Goal: Task Accomplishment & Management: Use online tool/utility

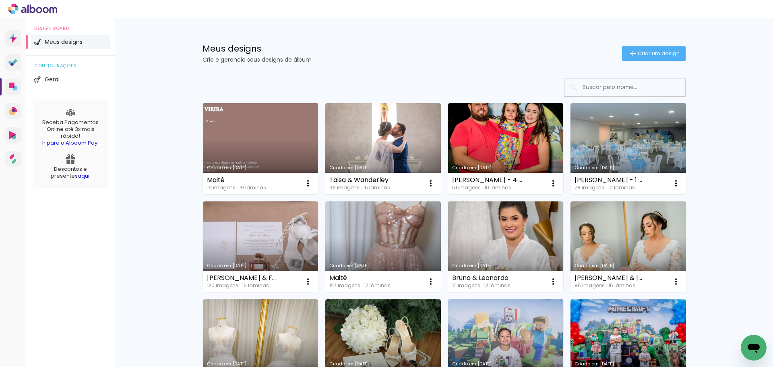
click at [275, 147] on link "Criado em [DATE]" at bounding box center [261, 148] width 116 height 91
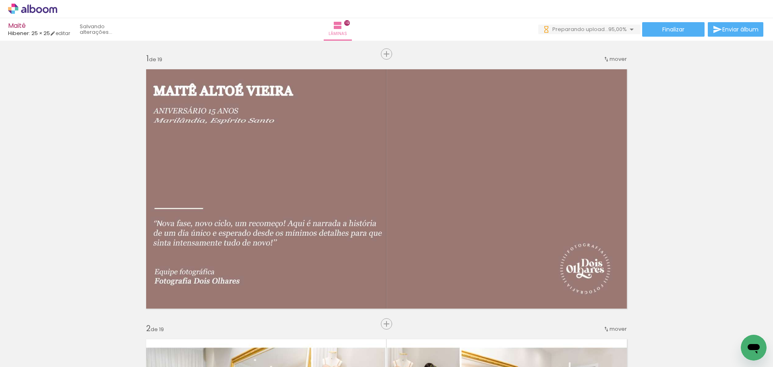
click at [30, 342] on input "Todas as fotos" at bounding box center [22, 342] width 31 height 7
click at [0, 0] on slot "Não utilizadas" at bounding box center [0, 0] width 0 height 0
type input "Não utilizadas"
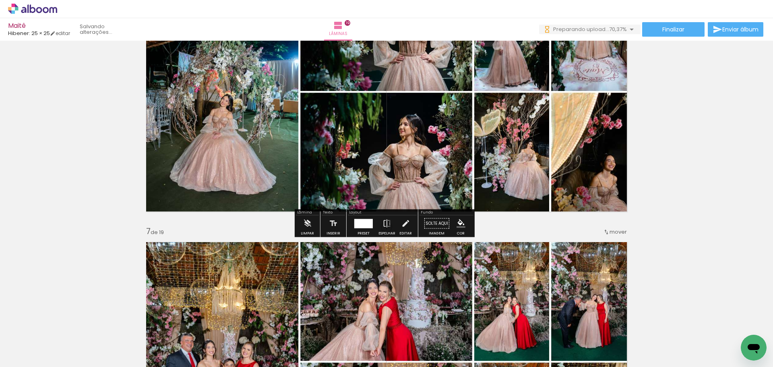
scroll to position [1450, 0]
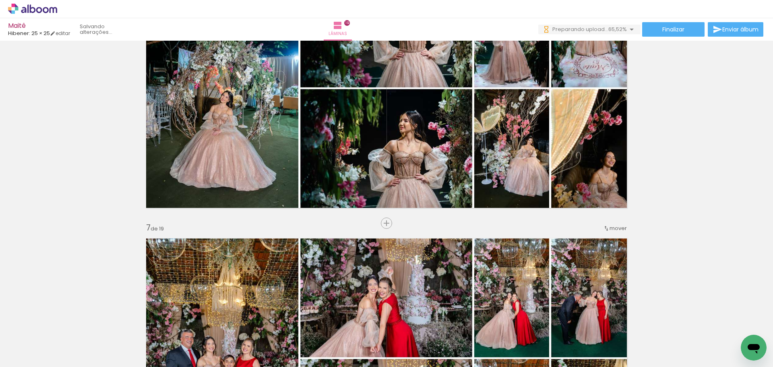
click at [384, 226] on div "Inserir lâmina" at bounding box center [387, 223] width 44 height 10
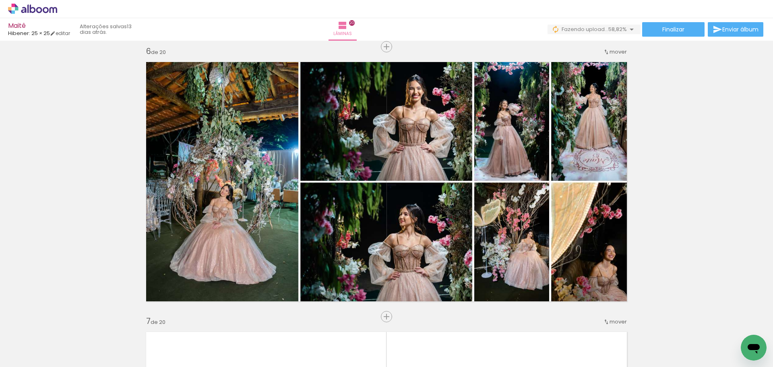
scroll to position [1490, 0]
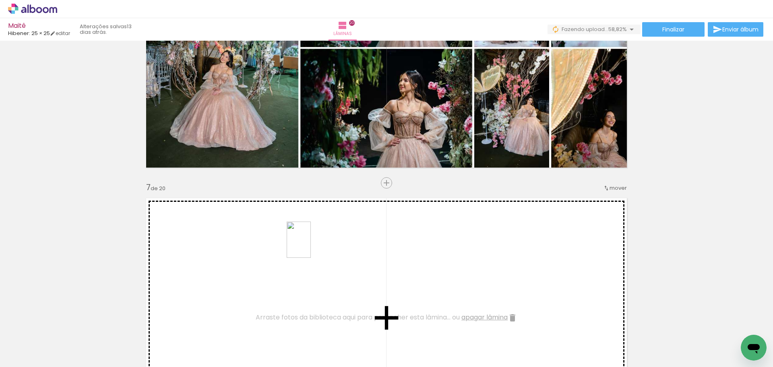
drag, startPoint x: 305, startPoint y: 344, endPoint x: 311, endPoint y: 246, distance: 98.1
click at [311, 246] on quentale-workspace at bounding box center [386, 183] width 773 height 367
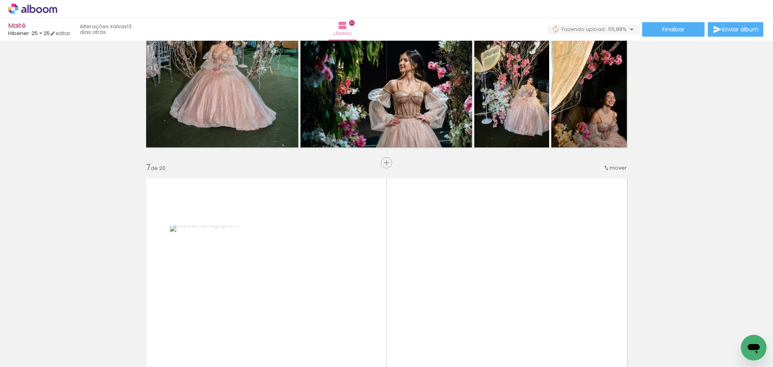
scroll to position [1531, 0]
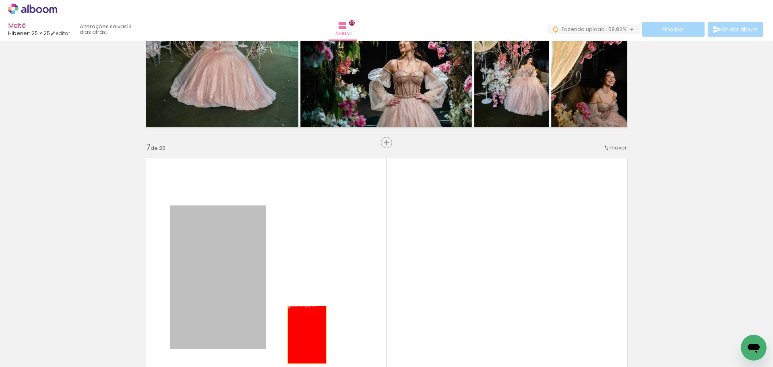
drag, startPoint x: 232, startPoint y: 243, endPoint x: 305, endPoint y: 340, distance: 121.2
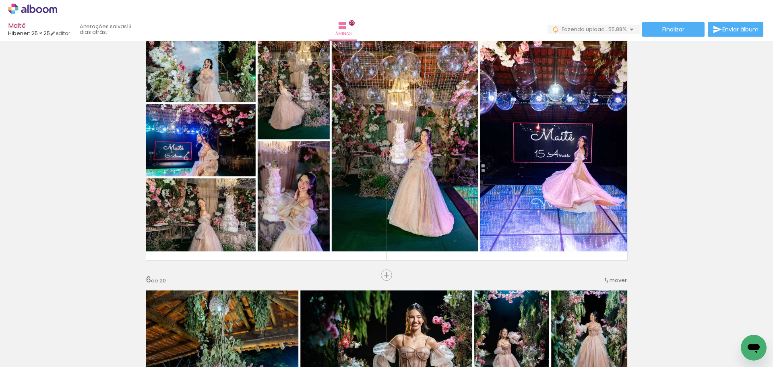
scroll to position [1128, 0]
click at [407, 349] on div at bounding box center [396, 340] width 27 height 40
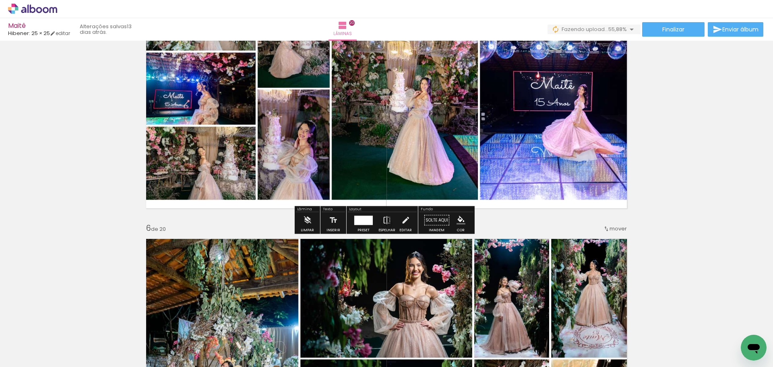
scroll to position [1329, 0]
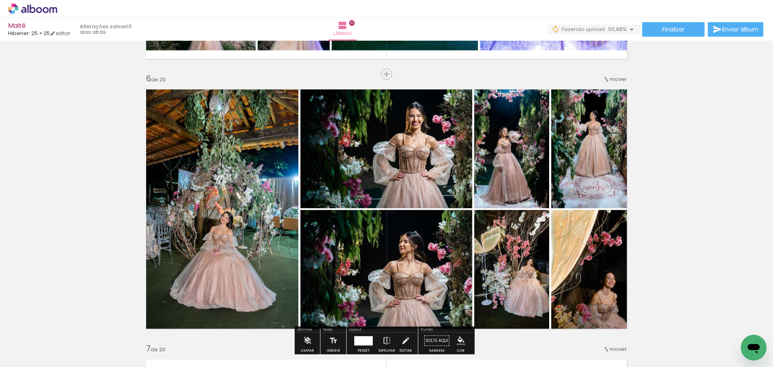
click at [246, 323] on iron-icon at bounding box center [243, 323] width 8 height 8
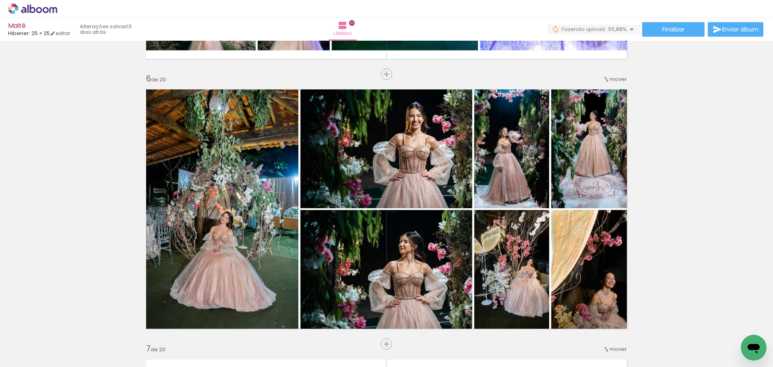
click at [246, 323] on iron-icon at bounding box center [243, 323] width 8 height 8
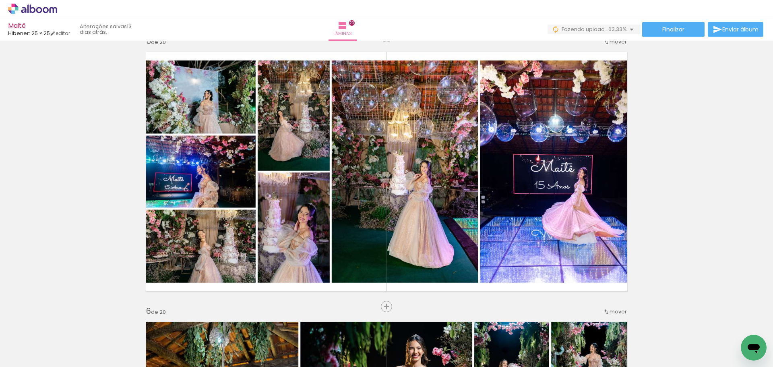
scroll to position [1088, 0]
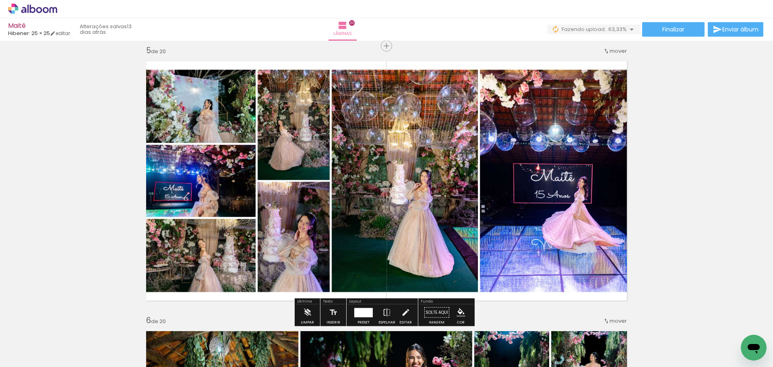
click at [245, 325] on iron-icon at bounding box center [243, 323] width 8 height 8
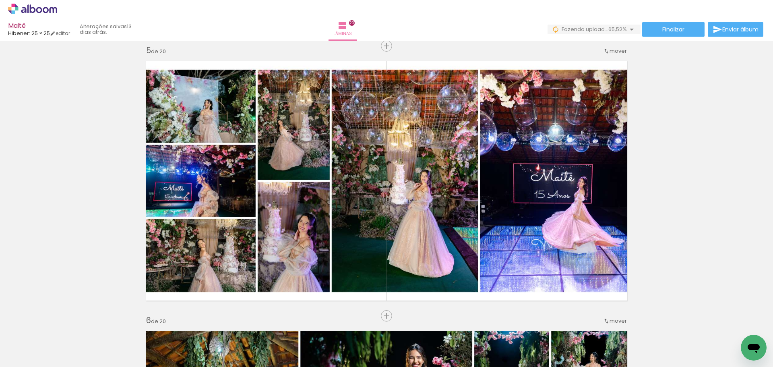
click at [245, 325] on iron-icon at bounding box center [243, 323] width 8 height 8
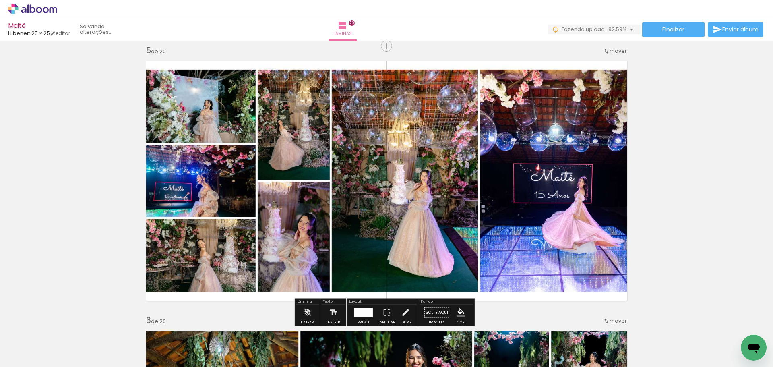
click at [246, 322] on iron-icon at bounding box center [243, 323] width 8 height 8
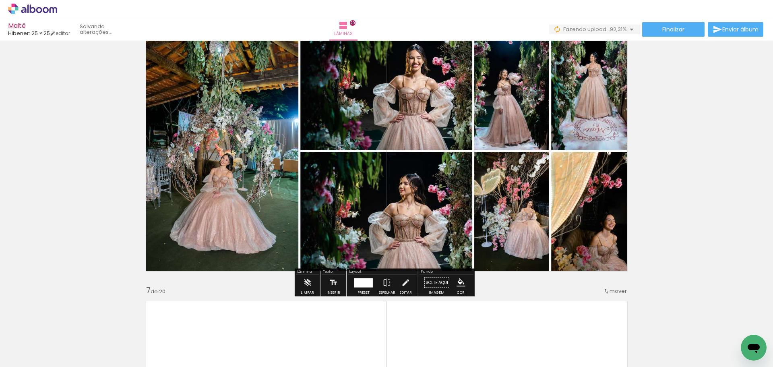
scroll to position [1571, 0]
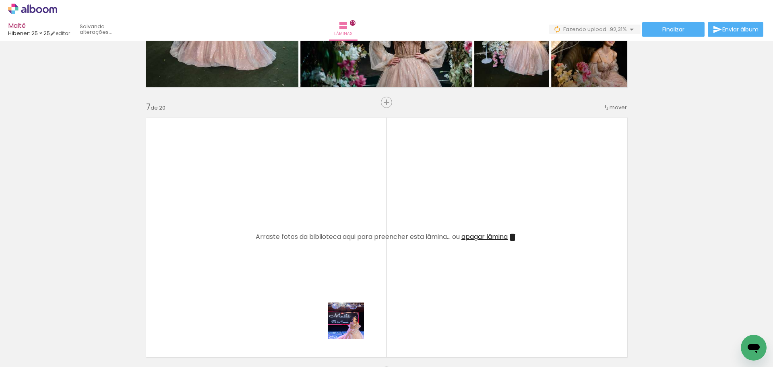
drag, startPoint x: 352, startPoint y: 327, endPoint x: 345, endPoint y: 203, distance: 123.9
click at [345, 203] on quentale-workspace at bounding box center [386, 183] width 773 height 367
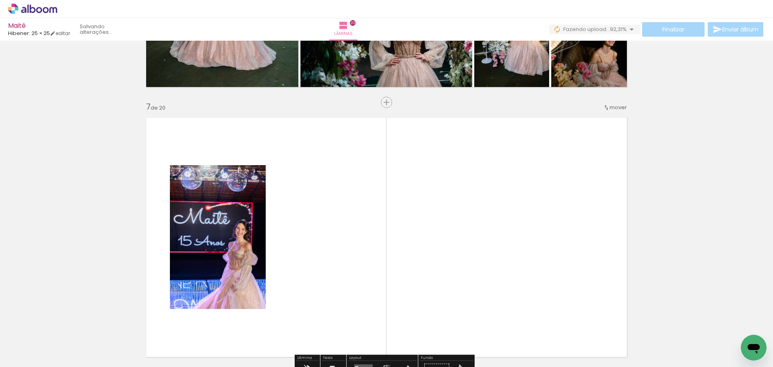
click at [158, 322] on iron-icon at bounding box center [153, 323] width 8 height 8
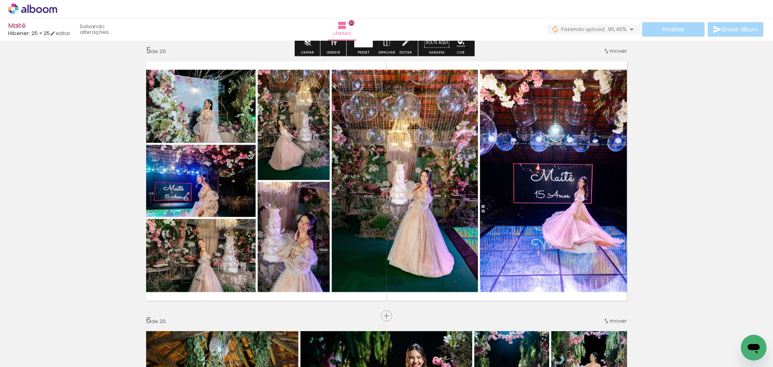
scroll to position [1370, 0]
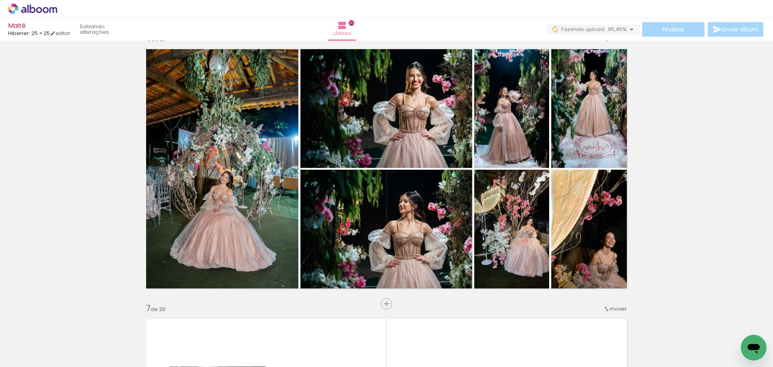
click at [67, 329] on div at bounding box center [81, 340] width 40 height 27
click at [67, 327] on iron-icon at bounding box center [63, 323] width 8 height 8
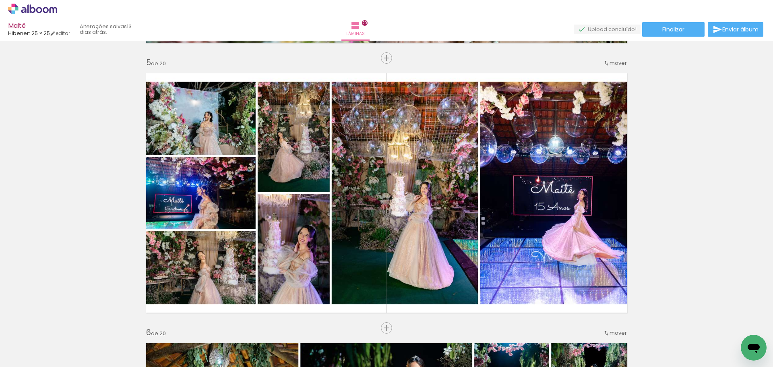
scroll to position [1289, 0]
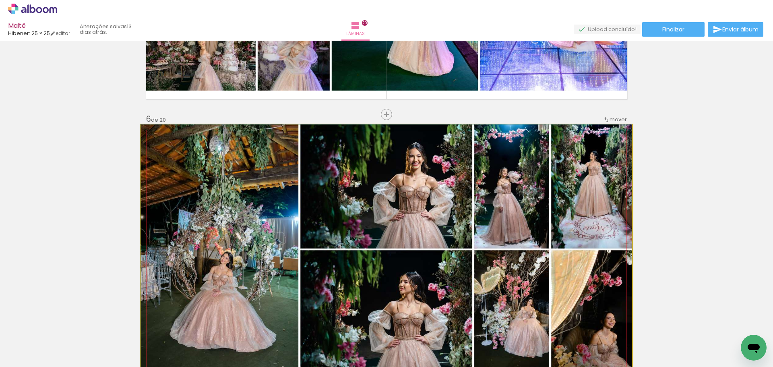
click at [625, 201] on quentale-photo at bounding box center [386, 249] width 491 height 250
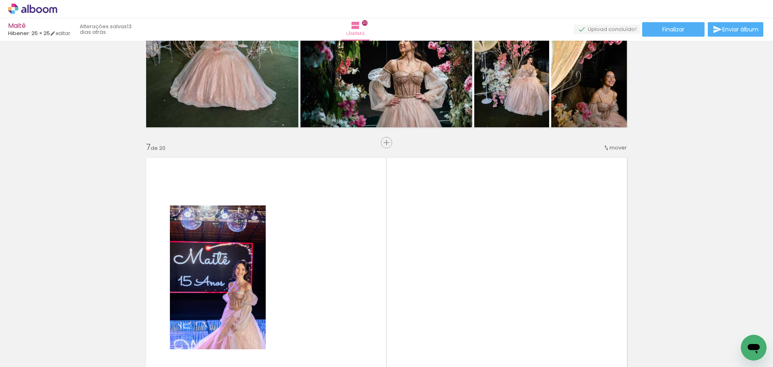
scroll to position [0, 0]
drag, startPoint x: 79, startPoint y: 347, endPoint x: 93, endPoint y: 344, distance: 14.4
click at [66, 324] on iron-horizontal-list at bounding box center [58, 342] width 16 height 50
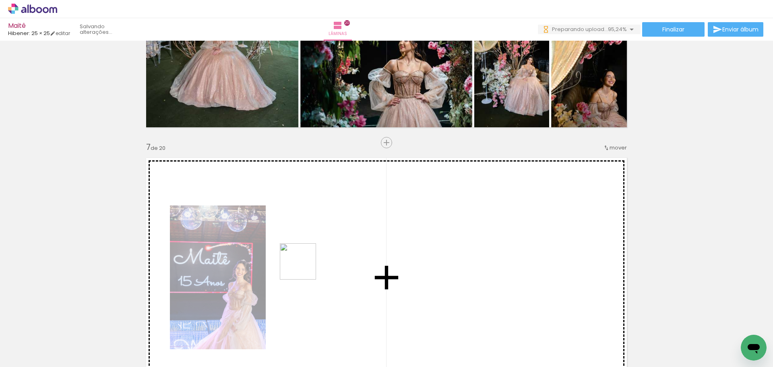
drag, startPoint x: 68, startPoint y: 346, endPoint x: 311, endPoint y: 269, distance: 254.9
click at [308, 266] on quentale-workspace at bounding box center [386, 183] width 773 height 367
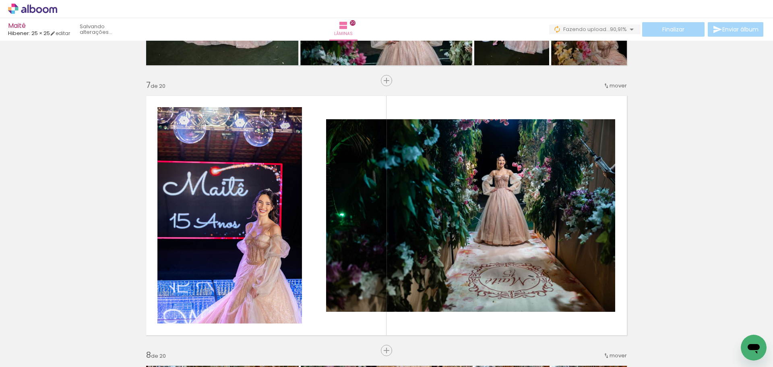
scroll to position [1611, 0]
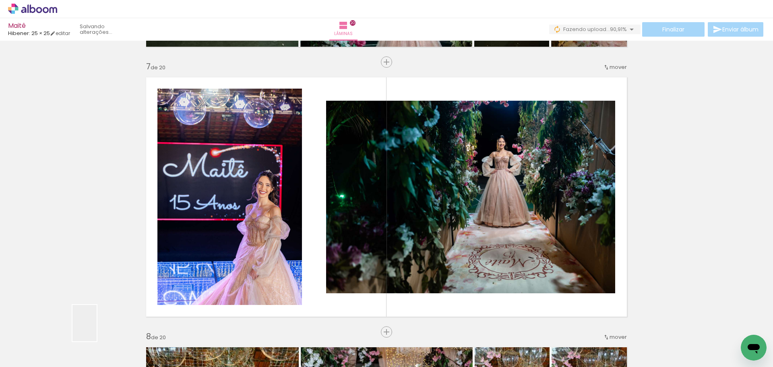
drag, startPoint x: 90, startPoint y: 339, endPoint x: 211, endPoint y: 227, distance: 165.1
click at [211, 227] on quentale-workspace at bounding box center [386, 183] width 773 height 367
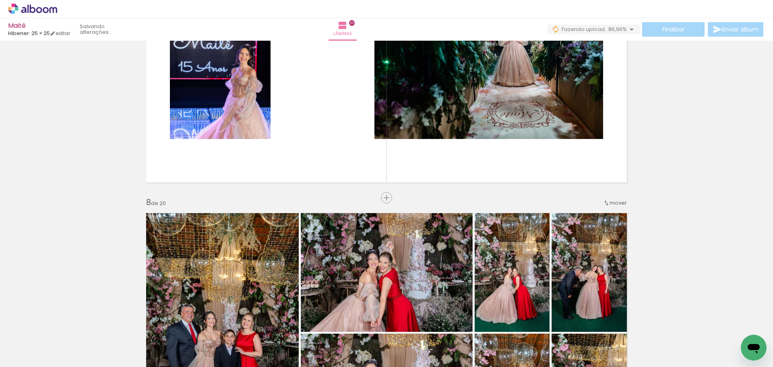
scroll to position [1652, 0]
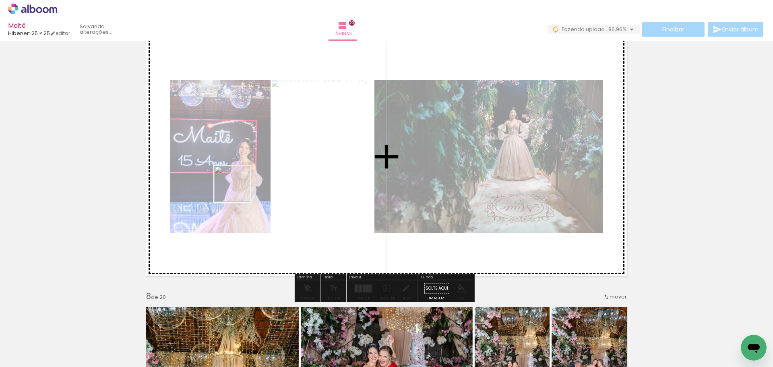
drag, startPoint x: 85, startPoint y: 329, endPoint x: 239, endPoint y: 193, distance: 205.5
click at [239, 189] on quentale-workspace at bounding box center [386, 183] width 773 height 367
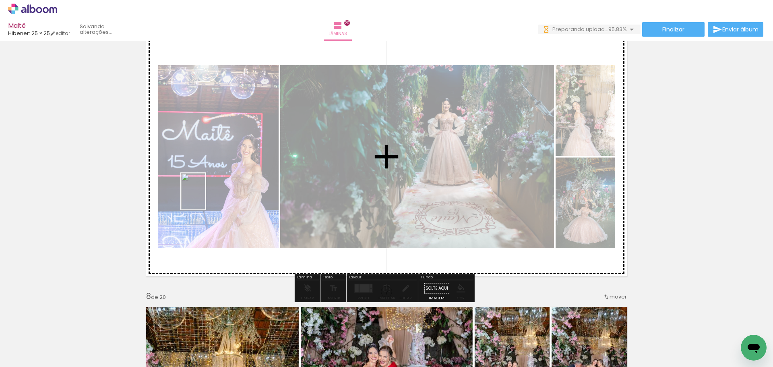
drag, startPoint x: 80, startPoint y: 343, endPoint x: 205, endPoint y: 197, distance: 191.9
click at [205, 197] on quentale-workspace at bounding box center [386, 183] width 773 height 367
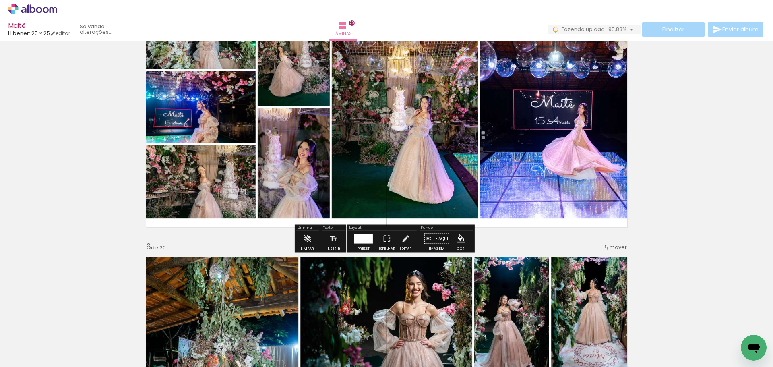
scroll to position [1168, 0]
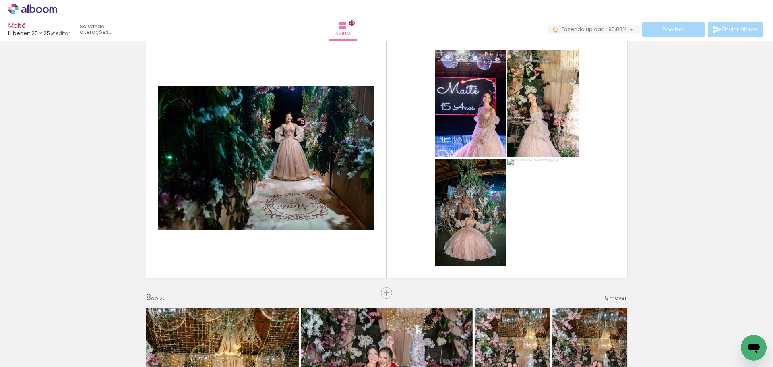
scroll to position [1652, 0]
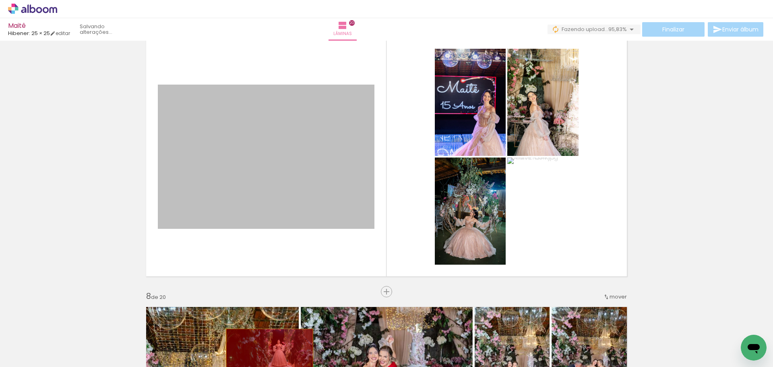
drag, startPoint x: 305, startPoint y: 153, endPoint x: 267, endPoint y: 358, distance: 207.7
click at [267, 358] on quentale-workspace at bounding box center [386, 183] width 773 height 367
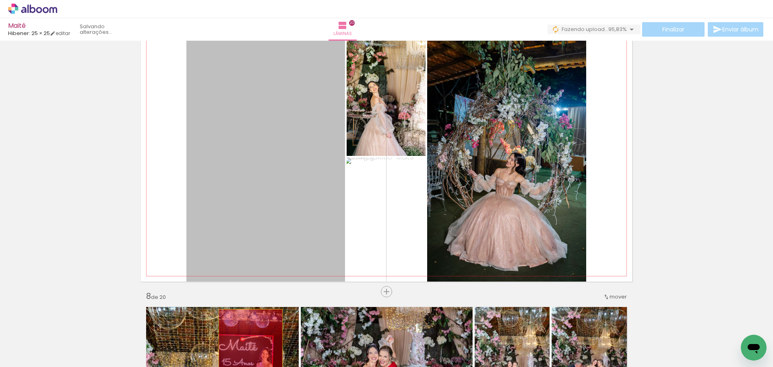
drag, startPoint x: 264, startPoint y: 188, endPoint x: 248, endPoint y: 359, distance: 172.0
click at [248, 359] on quentale-workspace at bounding box center [386, 183] width 773 height 367
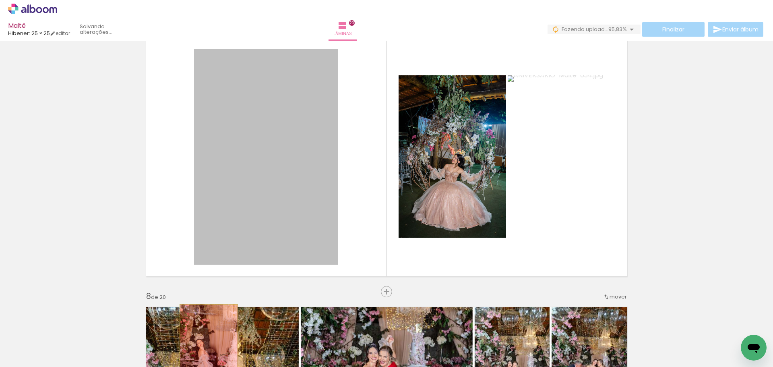
drag, startPoint x: 239, startPoint y: 179, endPoint x: 206, endPoint y: 348, distance: 171.7
click at [206, 348] on quentale-workspace at bounding box center [386, 183] width 773 height 367
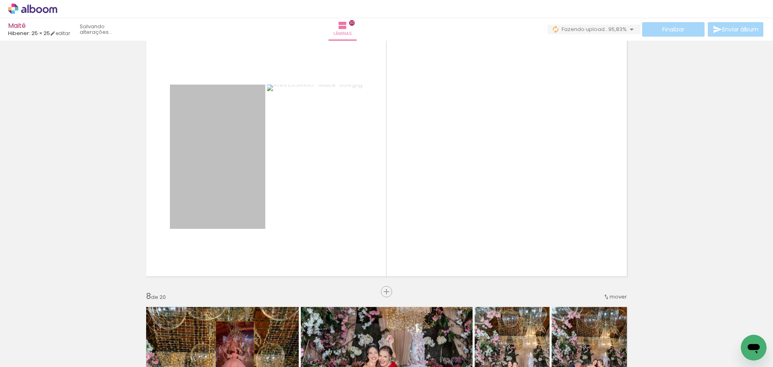
drag, startPoint x: 230, startPoint y: 157, endPoint x: 232, endPoint y: 350, distance: 193.4
click at [232, 350] on quentale-workspace at bounding box center [386, 183] width 773 height 367
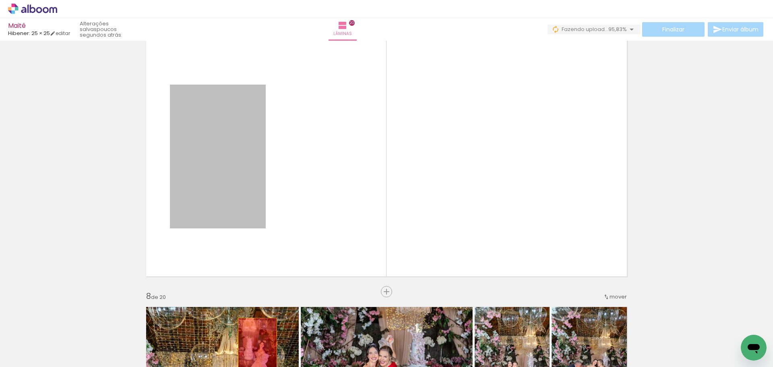
drag, startPoint x: 219, startPoint y: 189, endPoint x: 255, endPoint y: 347, distance: 161.9
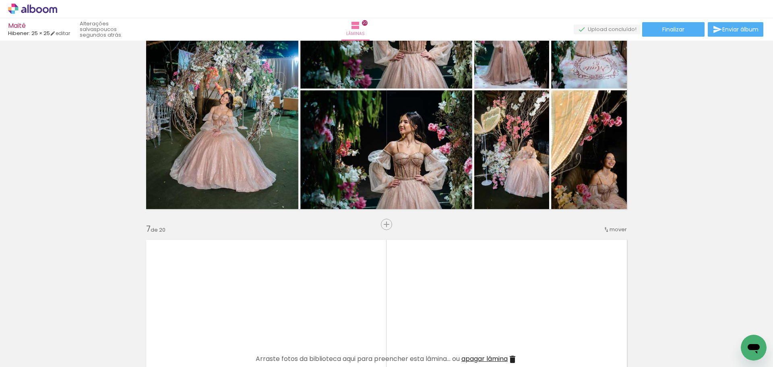
scroll to position [1450, 0]
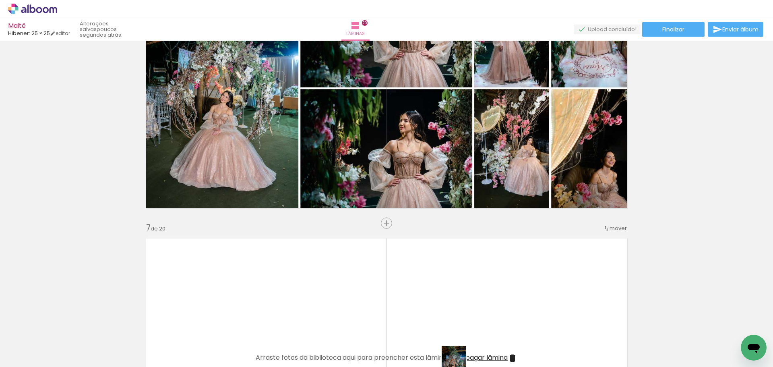
drag, startPoint x: 220, startPoint y: 350, endPoint x: 472, endPoint y: 361, distance: 252.4
click at [66, 361] on iron-horizontal-list at bounding box center [58, 342] width 16 height 50
drag, startPoint x: 211, startPoint y: 342, endPoint x: 321, endPoint y: 354, distance: 111.5
click at [66, 354] on iron-horizontal-list at bounding box center [58, 342] width 16 height 50
drag, startPoint x: 177, startPoint y: 344, endPoint x: 207, endPoint y: 359, distance: 33.9
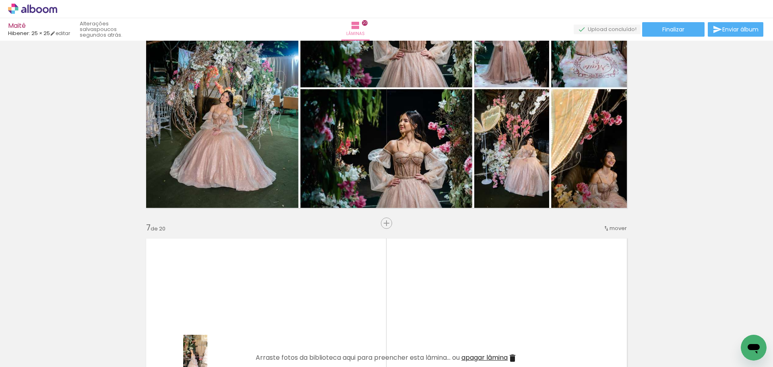
click at [0, 0] on slot at bounding box center [0, 0] width 0 height 0
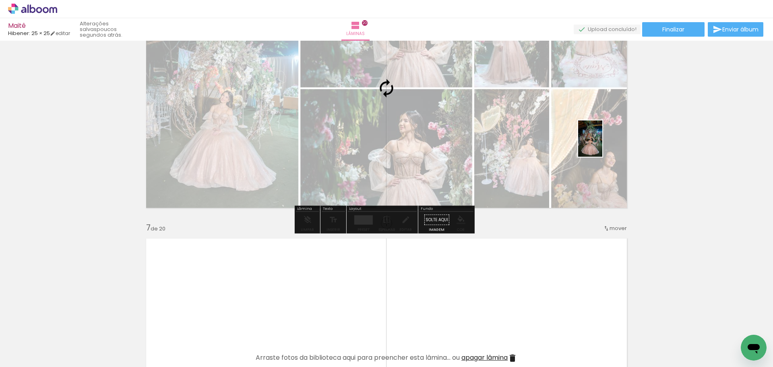
drag, startPoint x: 226, startPoint y: 342, endPoint x: 603, endPoint y: 145, distance: 425.1
click at [603, 145] on quentale-workspace at bounding box center [386, 183] width 773 height 367
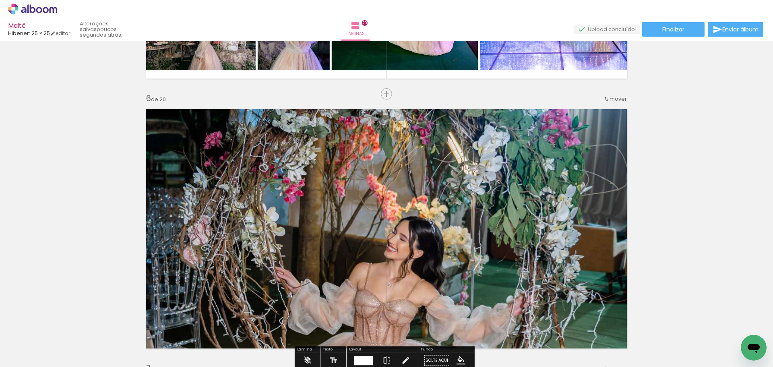
scroll to position [1410, 0]
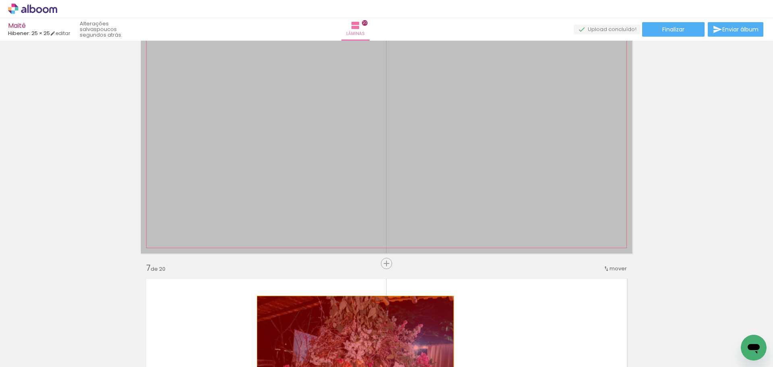
drag, startPoint x: 435, startPoint y: 105, endPoint x: 353, endPoint y: 346, distance: 254.5
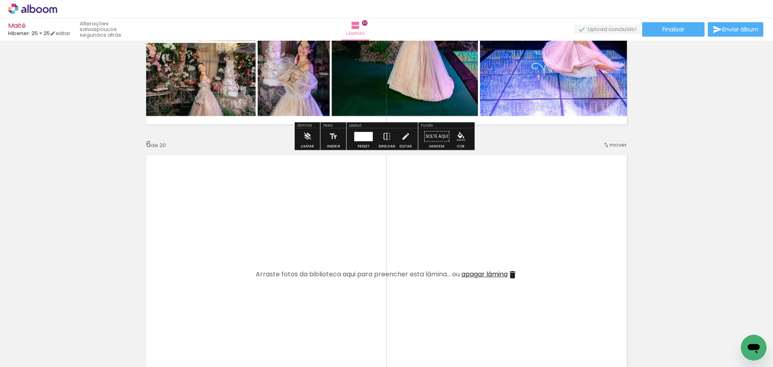
scroll to position [1249, 0]
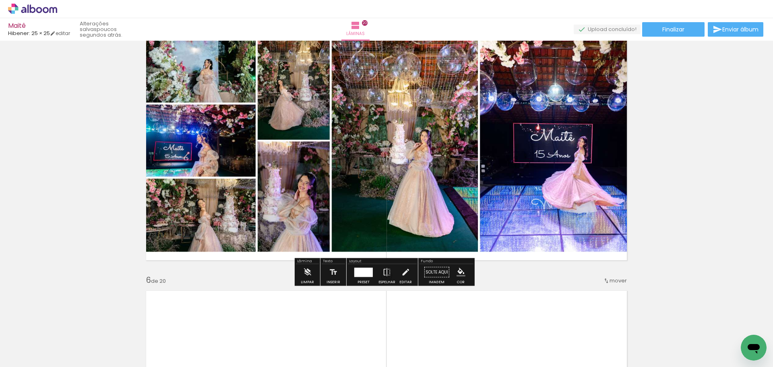
scroll to position [1289, 0]
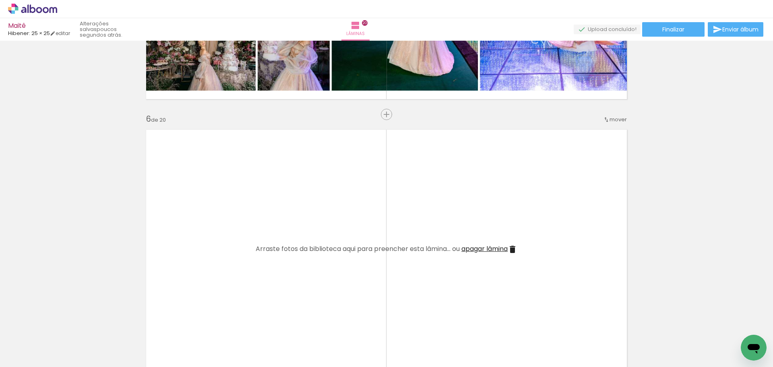
drag, startPoint x: 429, startPoint y: 240, endPoint x: 460, endPoint y: 249, distance: 32.3
click at [439, 248] on album-spread "6 de 20" at bounding box center [386, 249] width 491 height 250
click at [480, 243] on quentale-layouter at bounding box center [386, 249] width 491 height 250
click at [480, 246] on span "apagar lâmina" at bounding box center [485, 248] width 46 height 9
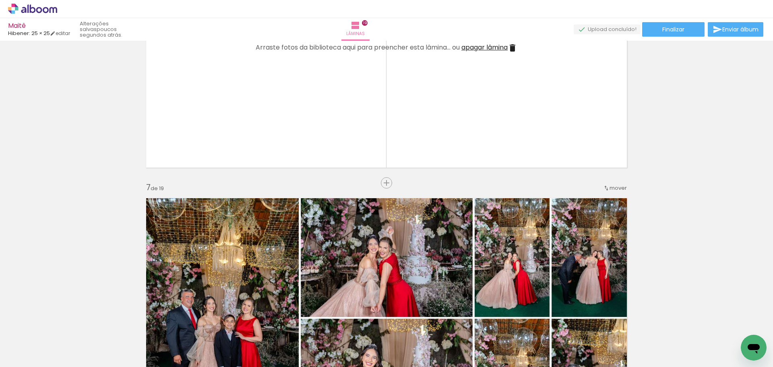
scroll to position [1249, 0]
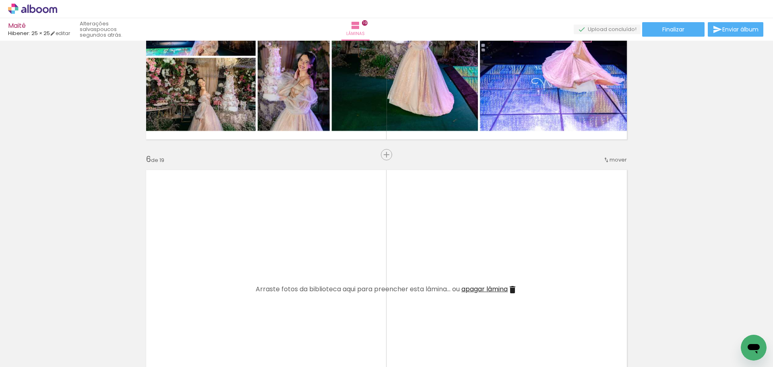
click at [483, 291] on span "apagar lâmina" at bounding box center [485, 288] width 46 height 9
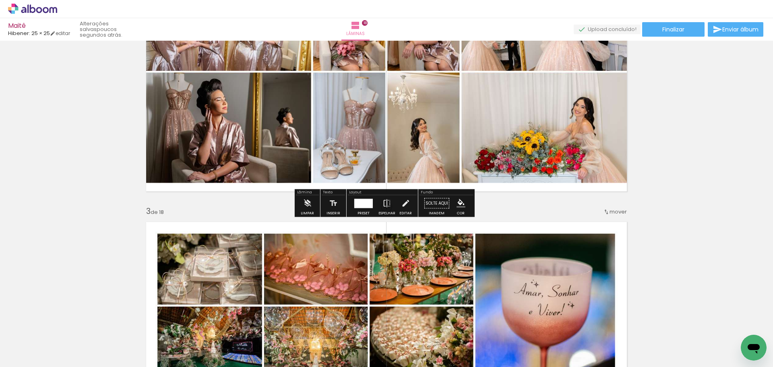
scroll to position [524, 0]
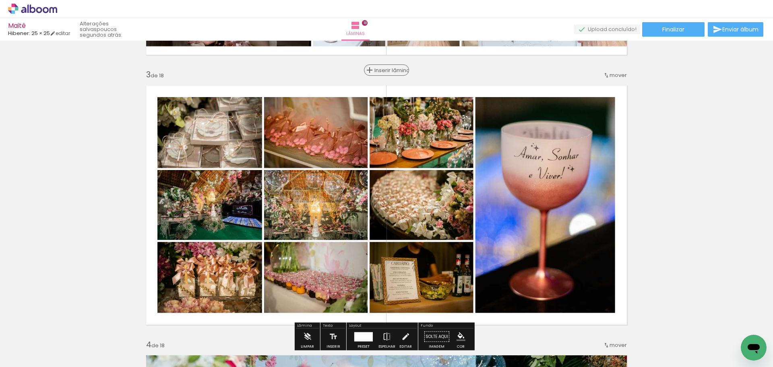
click at [383, 70] on div "Inserir lâmina" at bounding box center [387, 70] width 44 height 10
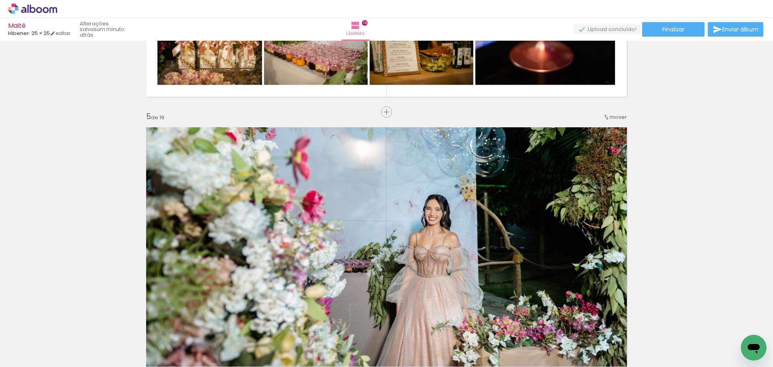
scroll to position [0, 0]
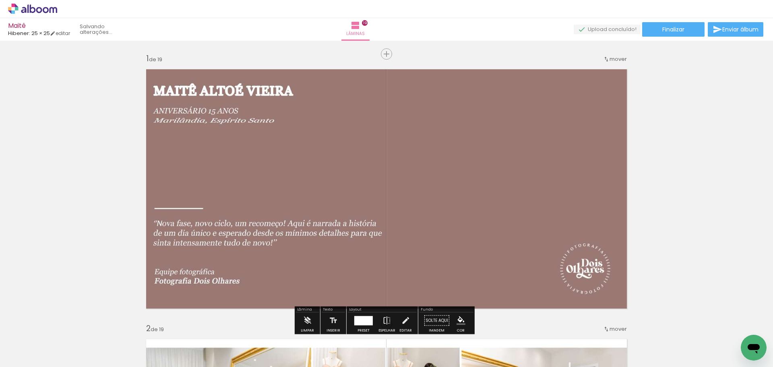
click at [99, 28] on quentale-status at bounding box center [106, 30] width 64 height 18
click at [70, 36] on link "editar" at bounding box center [60, 33] width 20 height 7
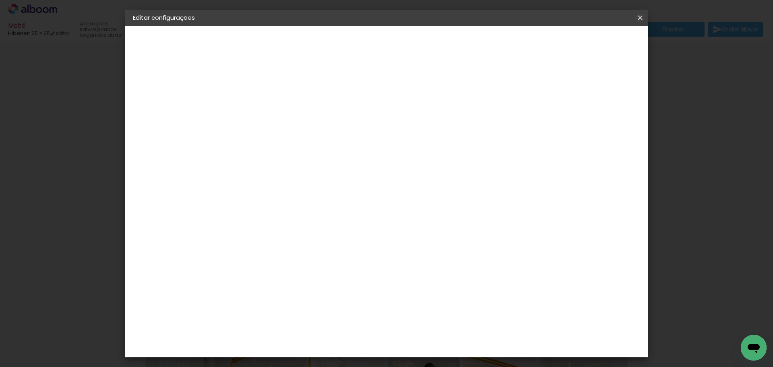
click at [641, 19] on iron-icon at bounding box center [641, 18] width 10 height 8
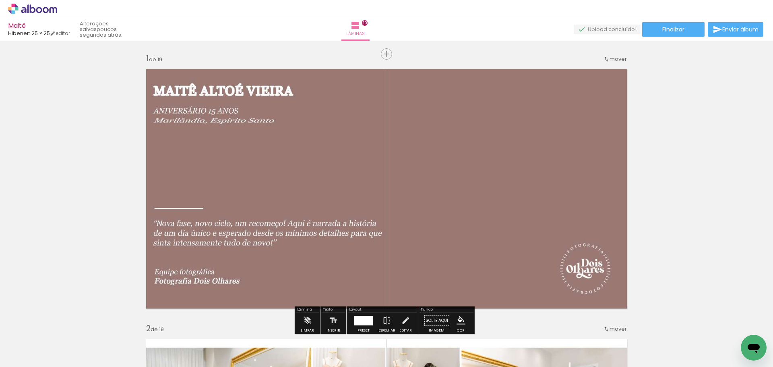
click at [36, 346] on input "Não utilizadas" at bounding box center [22, 349] width 31 height 7
click at [0, 0] on slot "Não utilizadas" at bounding box center [0, 0] width 0 height 0
click at [36, 346] on input "Não utilizadas" at bounding box center [22, 349] width 31 height 7
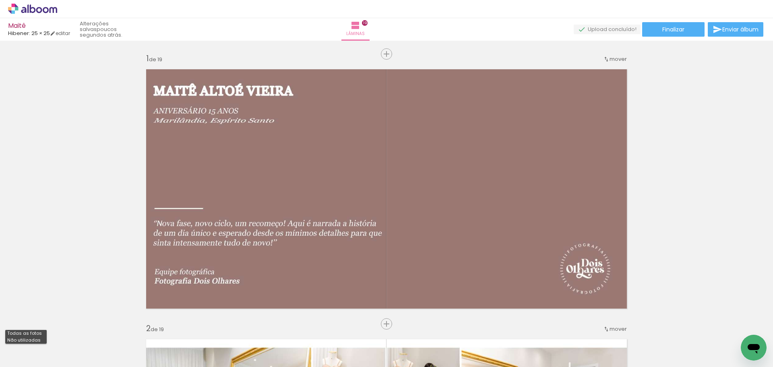
click at [39, 333] on iron-dropdown at bounding box center [25, 335] width 41 height 18
click at [0, 0] on slot "Todas as fotos" at bounding box center [0, 0] width 0 height 0
type input "Todas as fotos"
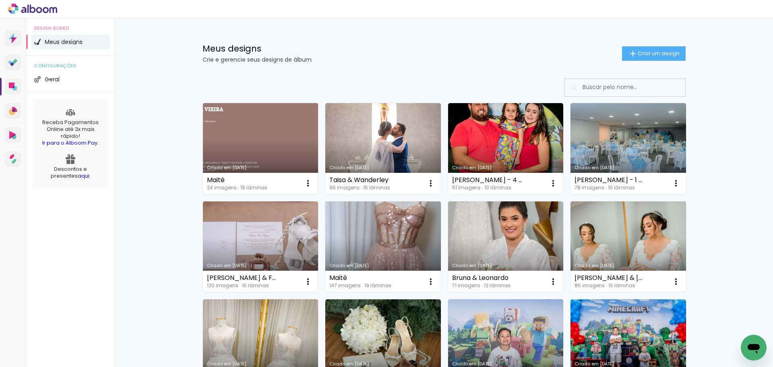
click at [209, 115] on link "Criado em [DATE]" at bounding box center [261, 148] width 116 height 91
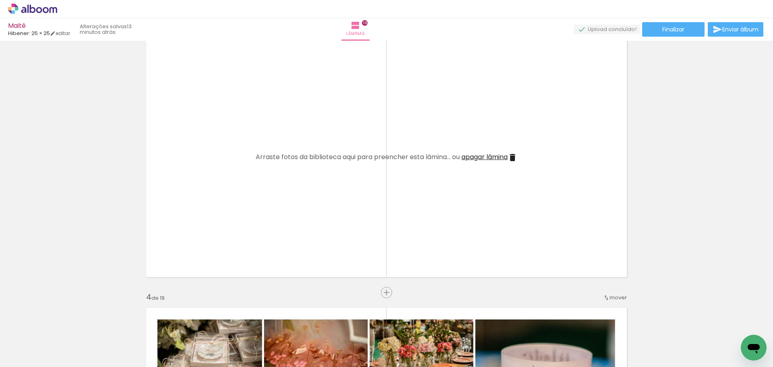
scroll to position [483, 0]
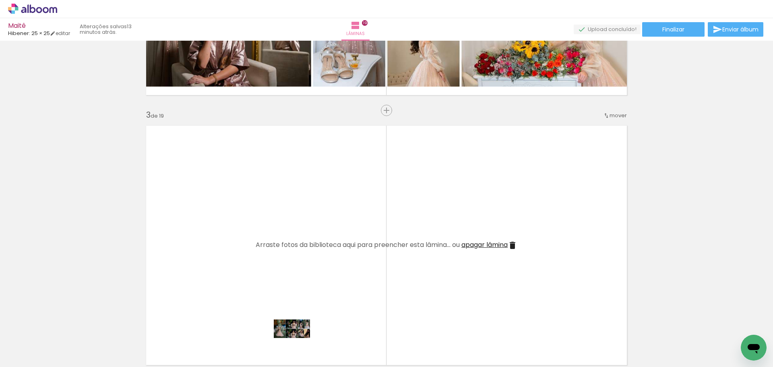
click at [298, 344] on div at bounding box center [306, 340] width 40 height 20
click at [30, 352] on span "Adicionar Fotos" at bounding box center [29, 356] width 24 height 9
click at [0, 0] on input "file" at bounding box center [0, 0] width 0 height 0
click at [38, 344] on input "Todas as fotos" at bounding box center [22, 342] width 31 height 7
click at [38, 343] on paper-menu-button "Todas as fotos Não utilizadas" at bounding box center [24, 343] width 39 height 8
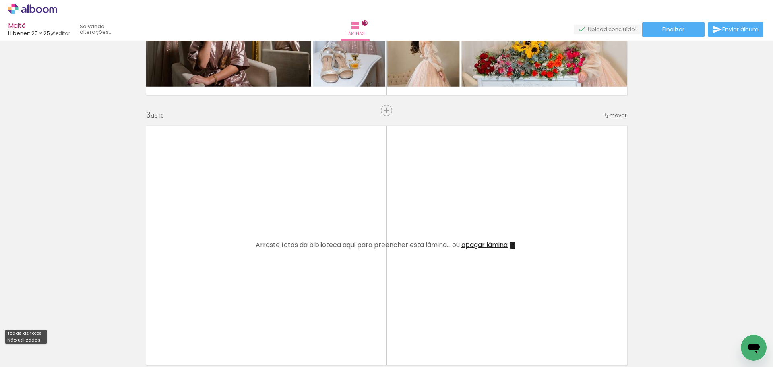
scroll to position [0, 0]
click at [38, 340] on input "Todas as fotos" at bounding box center [22, 342] width 31 height 7
click at [0, 0] on slot "Não utilizadas" at bounding box center [0, 0] width 0 height 0
type input "Não utilizadas"
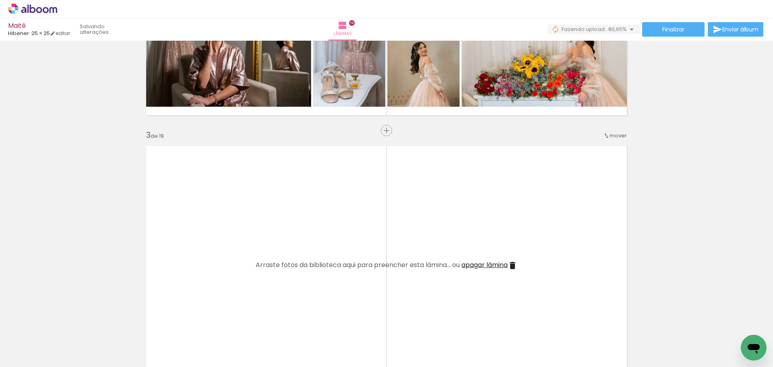
scroll to position [483, 0]
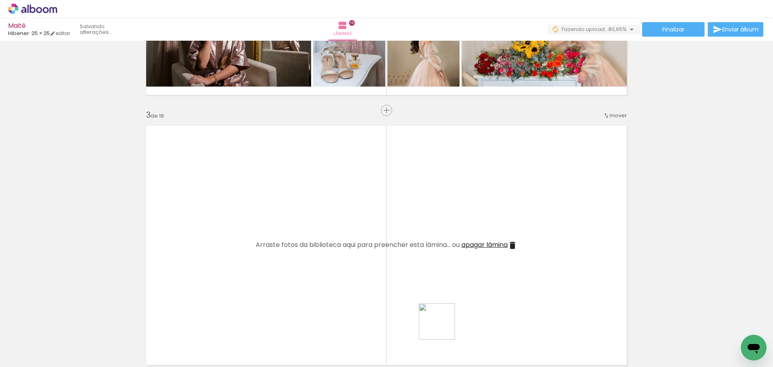
drag, startPoint x: 441, startPoint y: 340, endPoint x: 435, endPoint y: 251, distance: 88.8
click at [435, 251] on quentale-workspace at bounding box center [386, 183] width 773 height 367
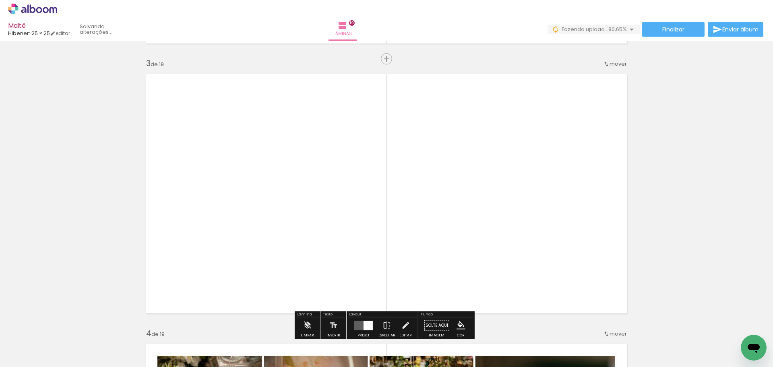
scroll to position [645, 0]
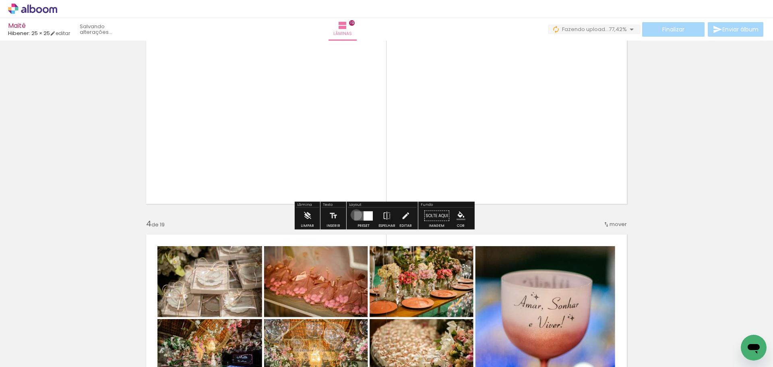
click at [354, 215] on quentale-layouter at bounding box center [363, 215] width 19 height 9
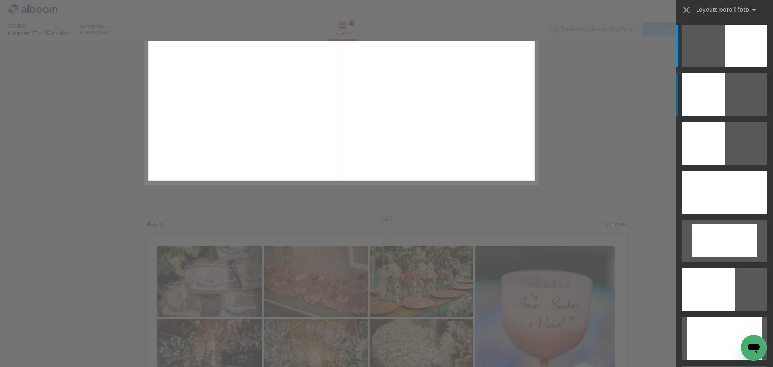
click at [716, 91] on div at bounding box center [704, 94] width 42 height 43
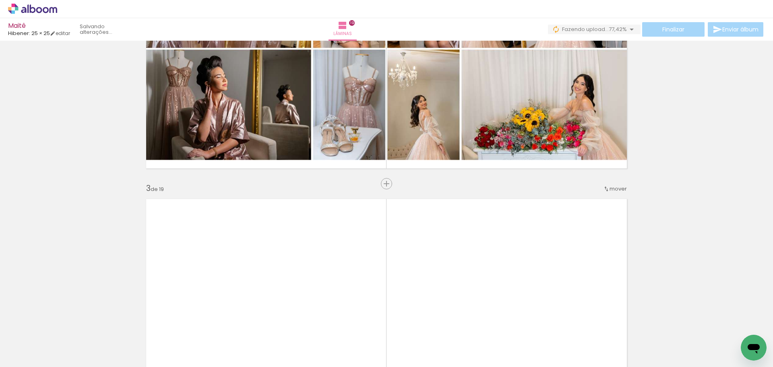
scroll to position [389, 0]
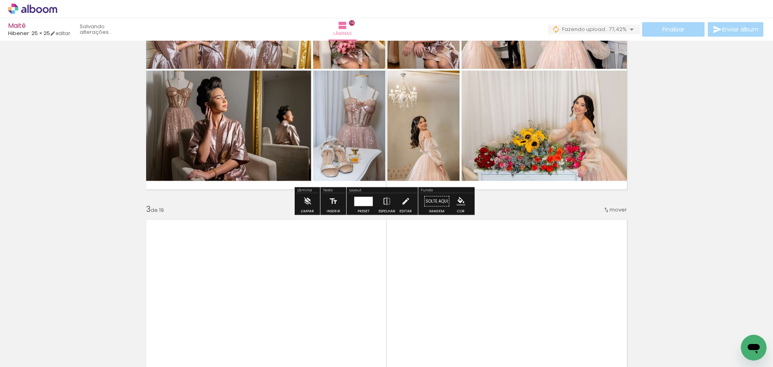
click at [612, 216] on quentale-layouter at bounding box center [386, 340] width 491 height 250
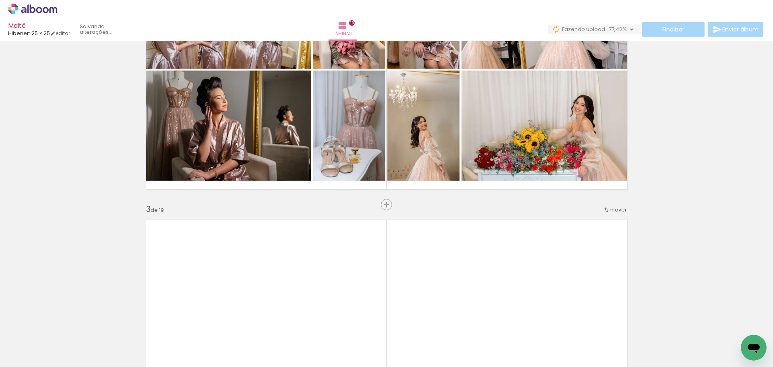
click at [616, 210] on span "mover" at bounding box center [618, 210] width 17 height 8
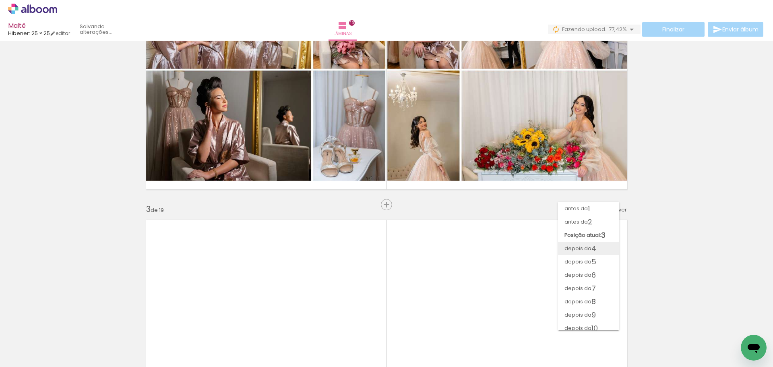
click at [581, 247] on span "depois da" at bounding box center [578, 248] width 27 height 13
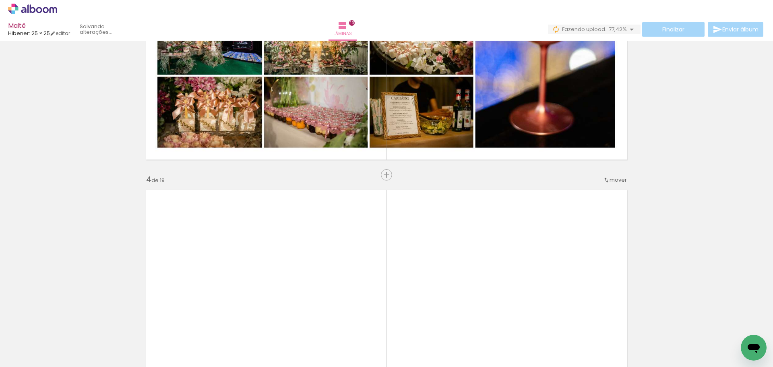
scroll to position [659, 0]
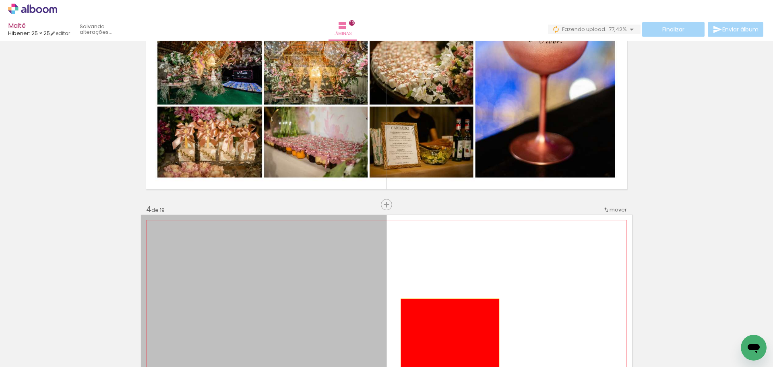
drag, startPoint x: 338, startPoint y: 239, endPoint x: 447, endPoint y: 349, distance: 155.0
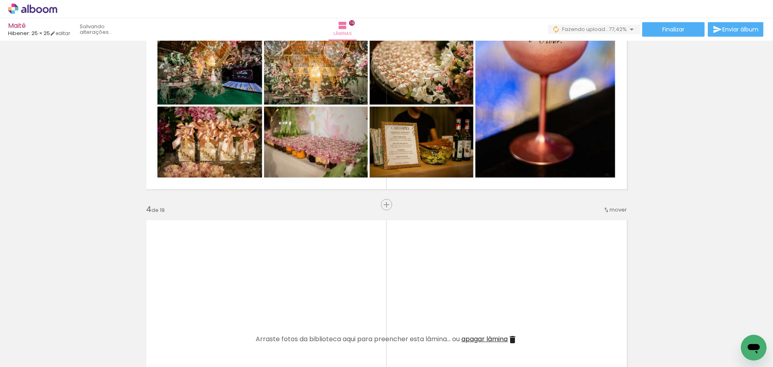
click at [427, 323] on iron-icon at bounding box center [424, 323] width 8 height 8
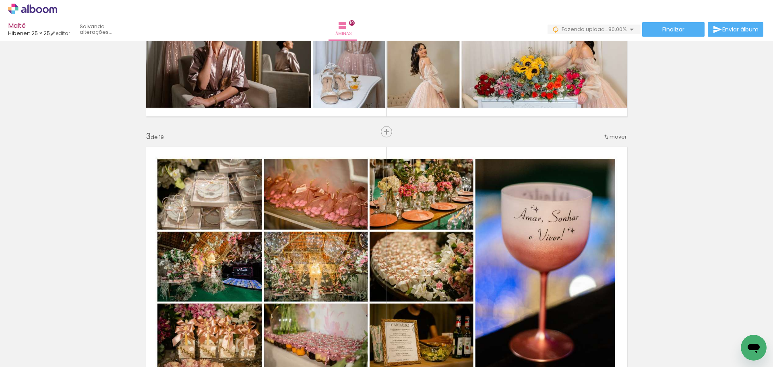
scroll to position [377, 0]
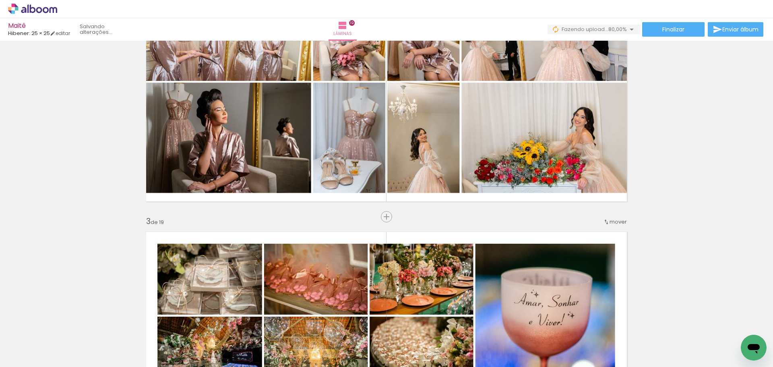
click at [383, 325] on iron-icon at bounding box center [379, 323] width 8 height 8
click at [337, 324] on iron-icon at bounding box center [334, 323] width 8 height 8
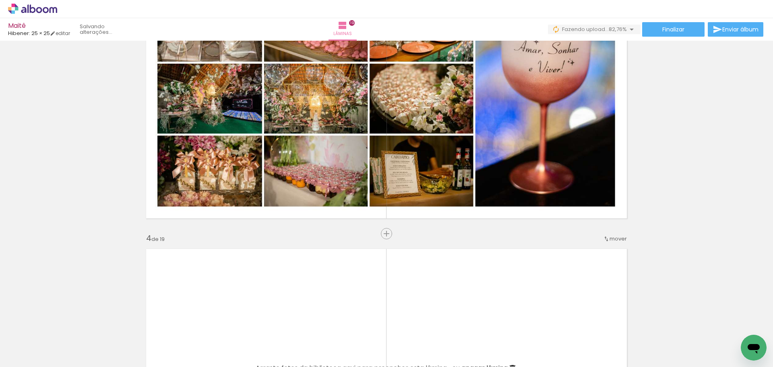
scroll to position [740, 0]
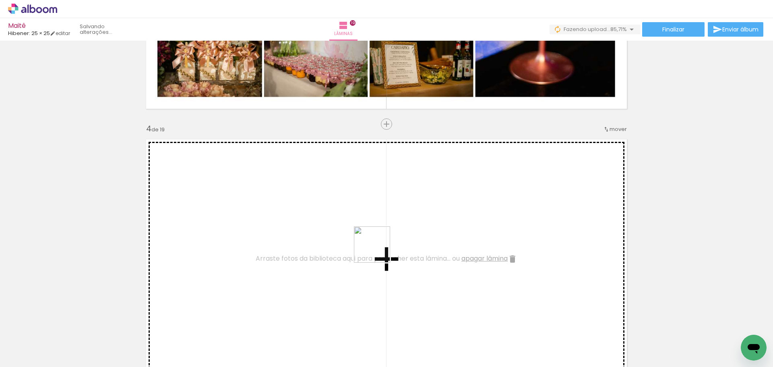
drag, startPoint x: 358, startPoint y: 338, endPoint x: 380, endPoint y: 237, distance: 103.6
click at [380, 237] on quentale-workspace at bounding box center [386, 183] width 773 height 367
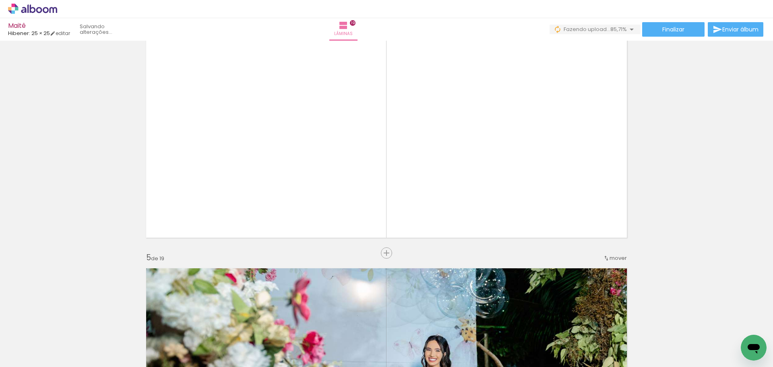
scroll to position [901, 0]
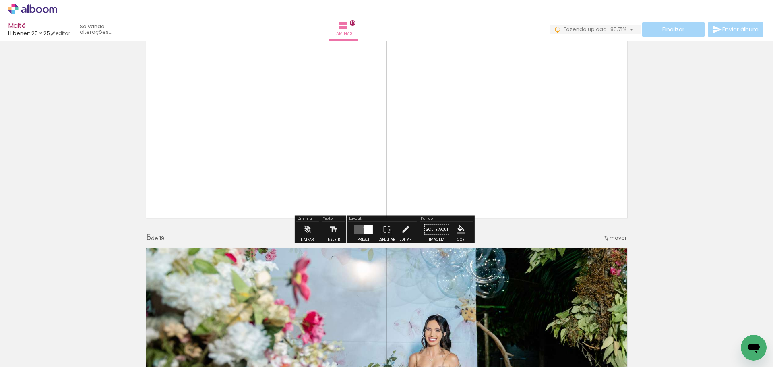
click at [364, 228] on div at bounding box center [368, 229] width 9 height 9
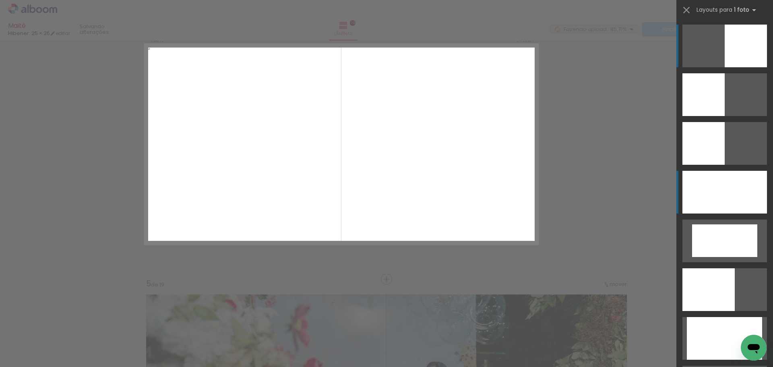
click at [711, 182] on div at bounding box center [725, 192] width 85 height 43
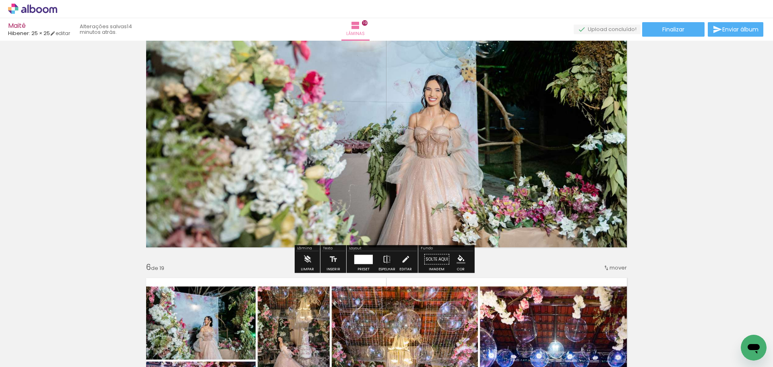
scroll to position [1142, 0]
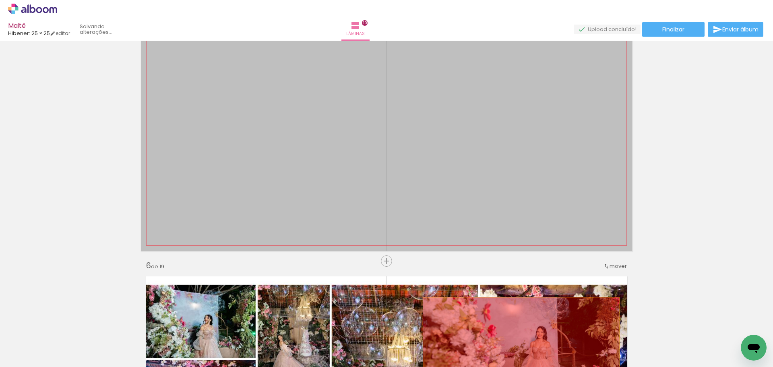
drag, startPoint x: 444, startPoint y: 115, endPoint x: 518, endPoint y: 347, distance: 243.7
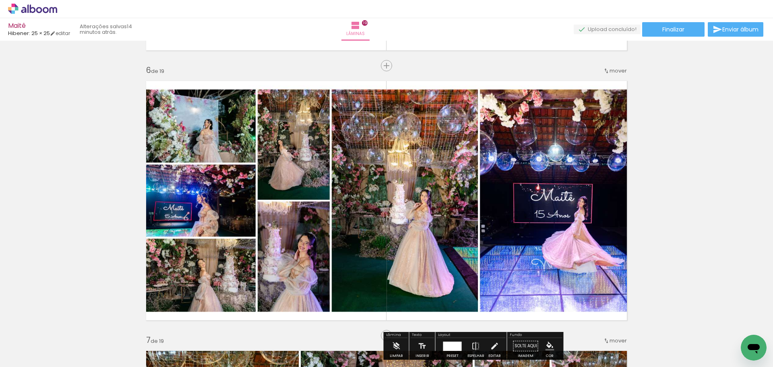
scroll to position [1263, 0]
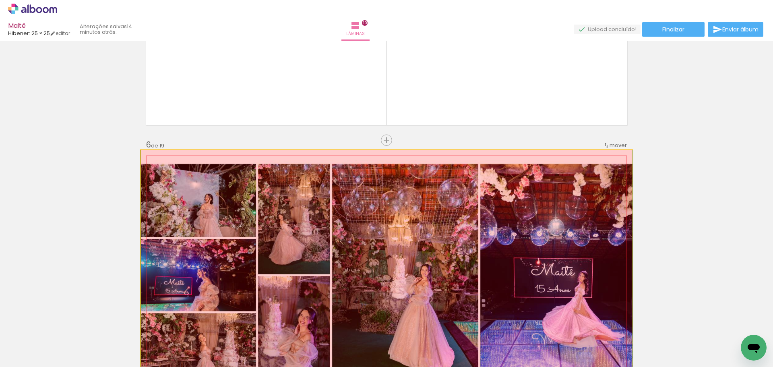
drag, startPoint x: 506, startPoint y: 202, endPoint x: 555, endPoint y: 346, distance: 152.7
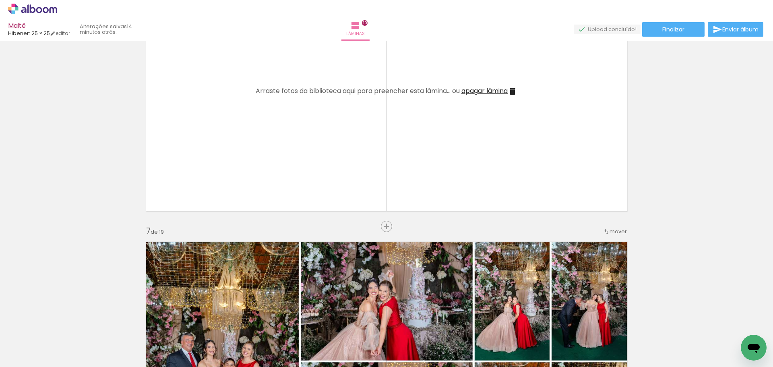
scroll to position [1626, 0]
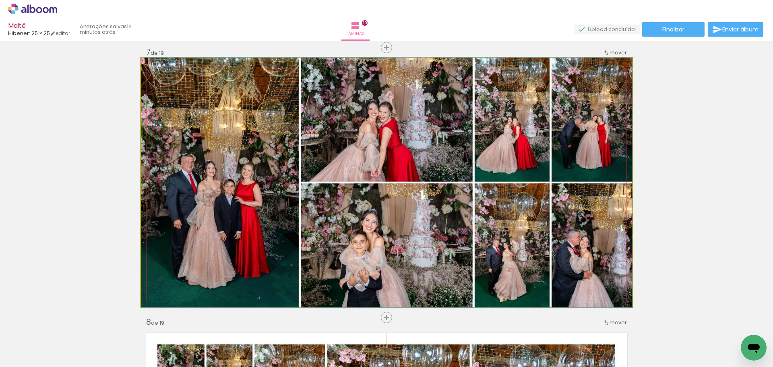
drag, startPoint x: 403, startPoint y: 134, endPoint x: 439, endPoint y: 265, distance: 135.4
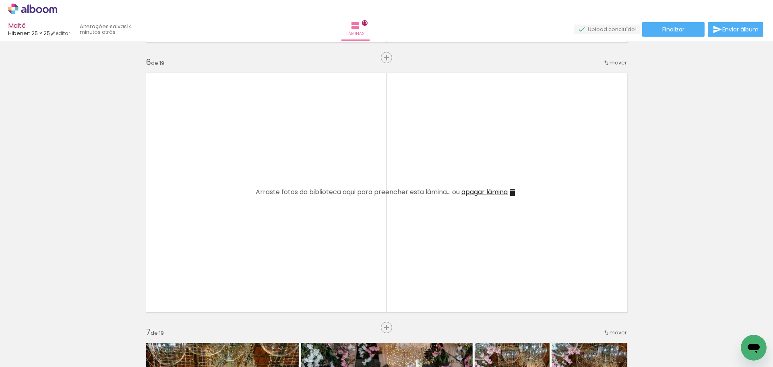
scroll to position [1344, 0]
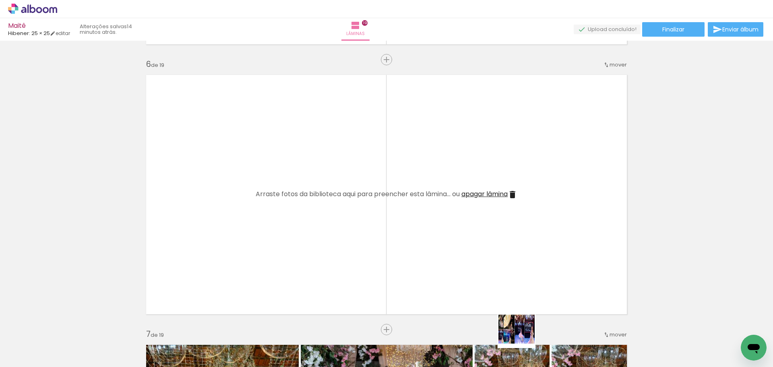
drag, startPoint x: 529, startPoint y: 346, endPoint x: 484, endPoint y: 224, distance: 130.5
click at [484, 224] on quentale-workspace at bounding box center [386, 183] width 773 height 367
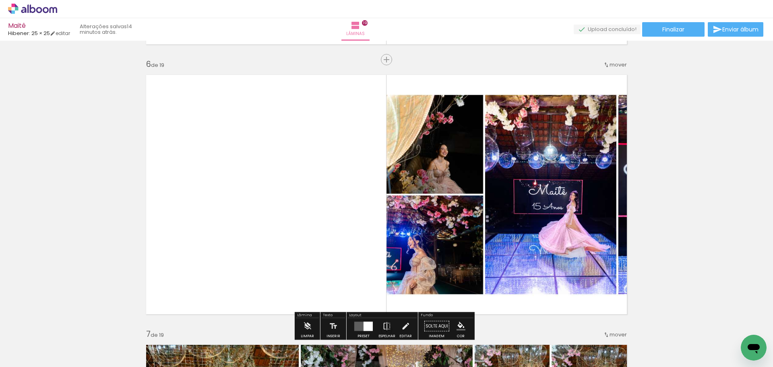
scroll to position [1384, 0]
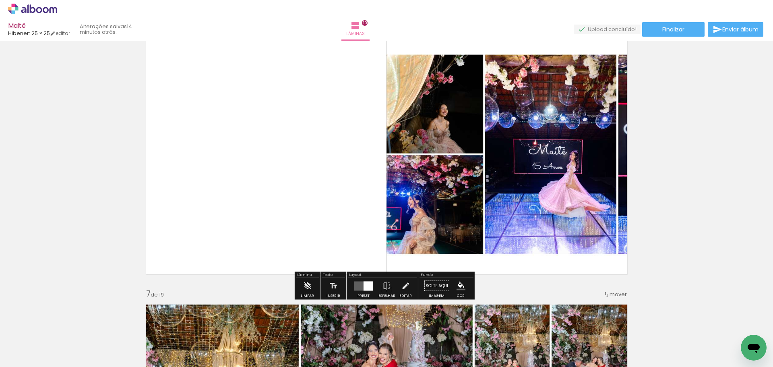
click at [360, 284] on quentale-layouter at bounding box center [363, 285] width 19 height 9
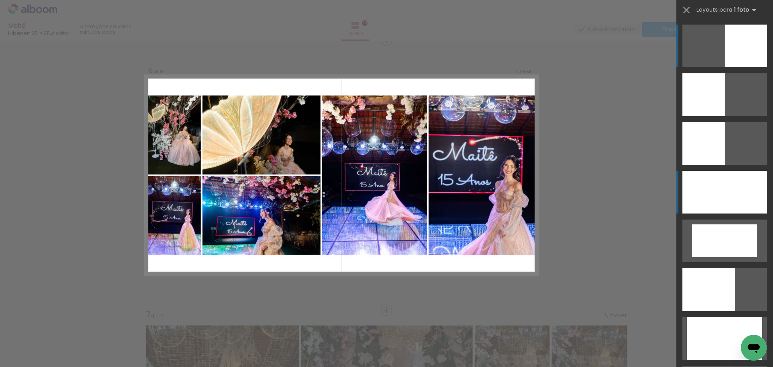
click at [719, 200] on div at bounding box center [725, 192] width 85 height 43
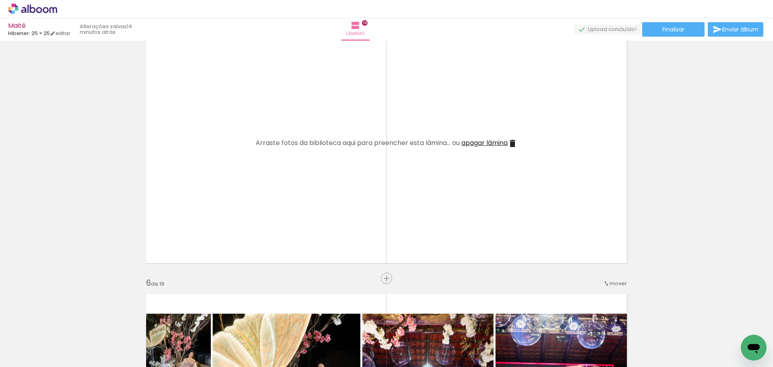
scroll to position [1118, 0]
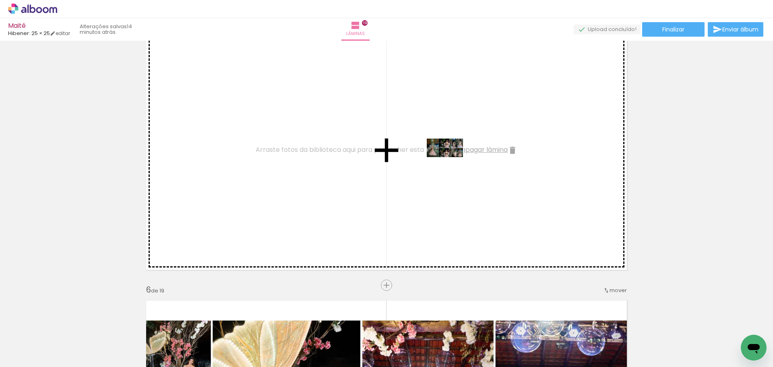
drag, startPoint x: 497, startPoint y: 346, endPoint x: 451, endPoint y: 163, distance: 188.6
click at [451, 163] on quentale-workspace at bounding box center [386, 183] width 773 height 367
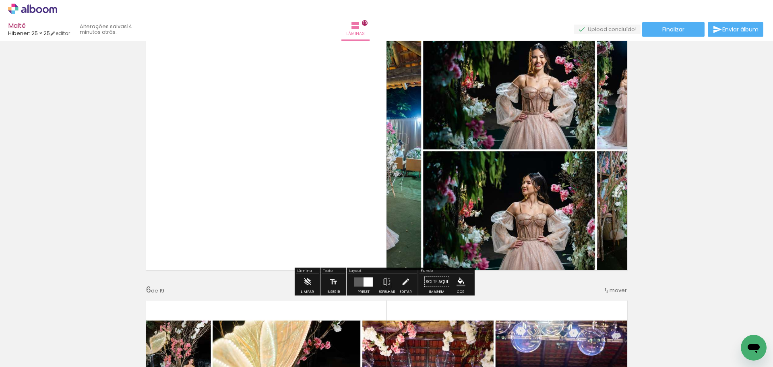
click at [358, 284] on quentale-layouter at bounding box center [363, 281] width 19 height 9
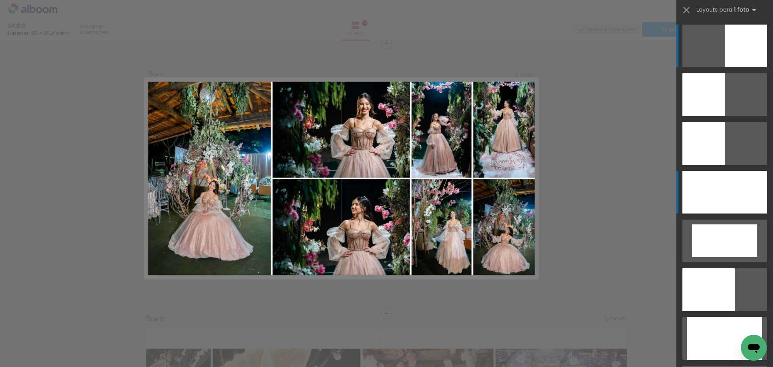
click at [753, 197] on div at bounding box center [725, 192] width 85 height 43
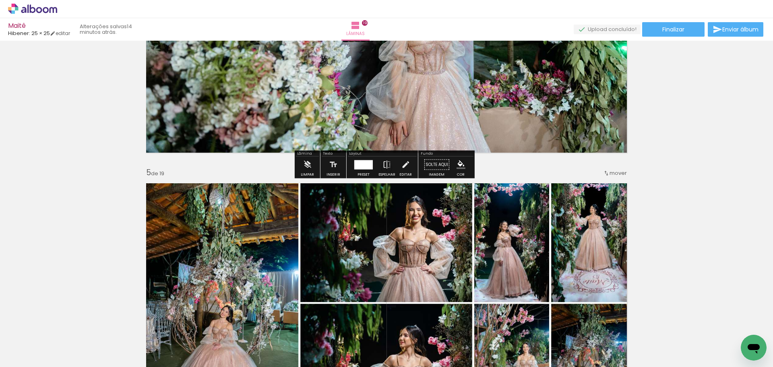
scroll to position [969, 0]
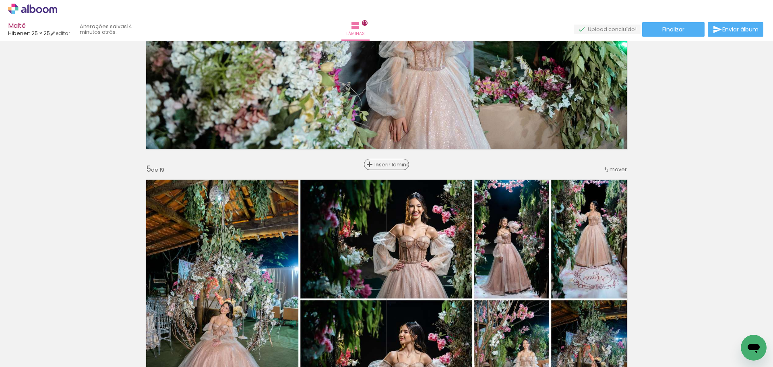
click at [383, 165] on span "Inserir lâmina" at bounding box center [390, 164] width 31 height 5
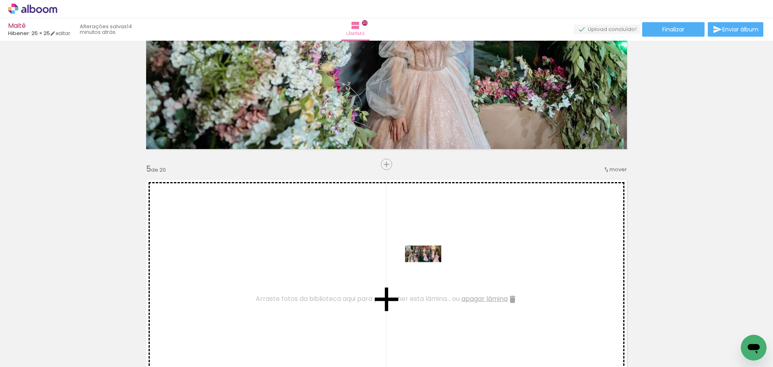
drag, startPoint x: 437, startPoint y: 324, endPoint x: 429, endPoint y: 269, distance: 56.2
click at [429, 269] on quentale-workspace at bounding box center [386, 183] width 773 height 367
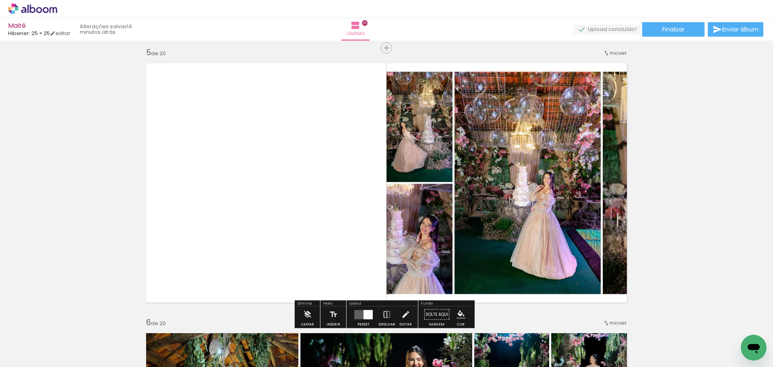
scroll to position [1090, 0]
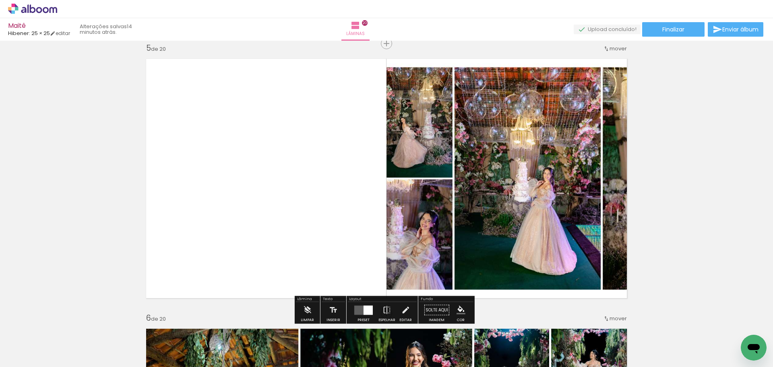
click at [351, 309] on paper-button "Preset" at bounding box center [364, 312] width 26 height 21
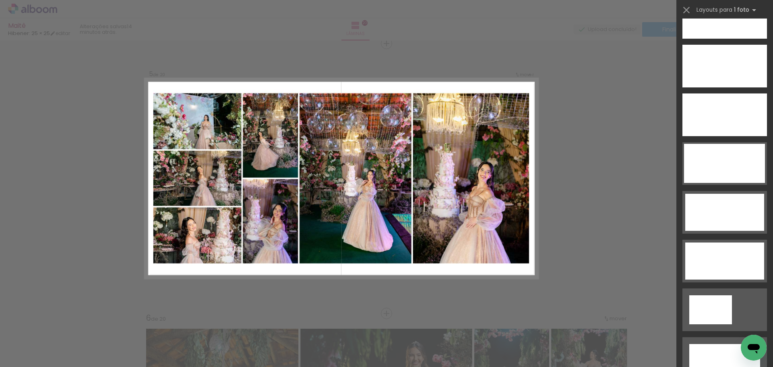
scroll to position [2386, 0]
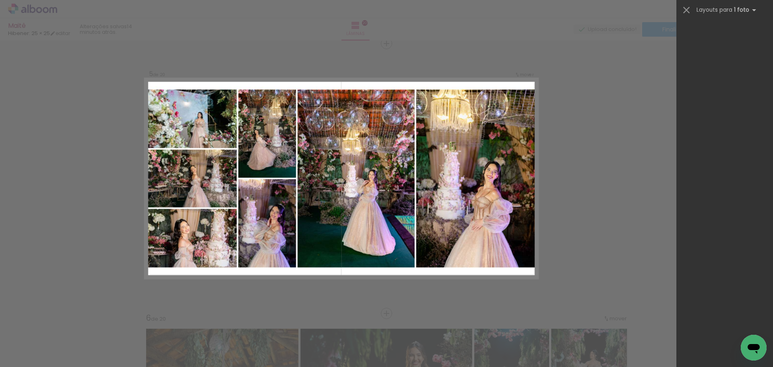
scroll to position [2336, 0]
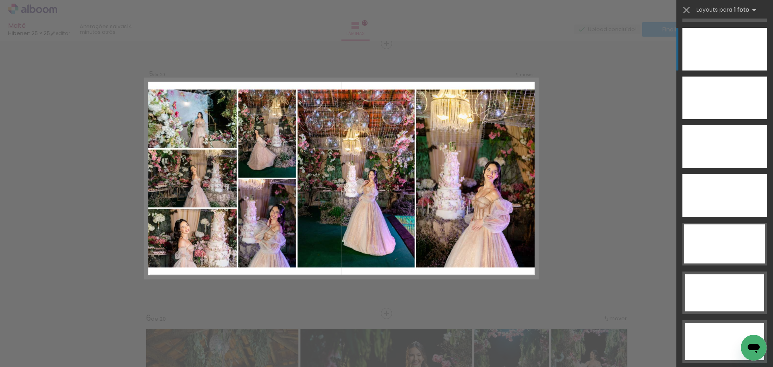
click at [725, 50] on div at bounding box center [725, 49] width 85 height 43
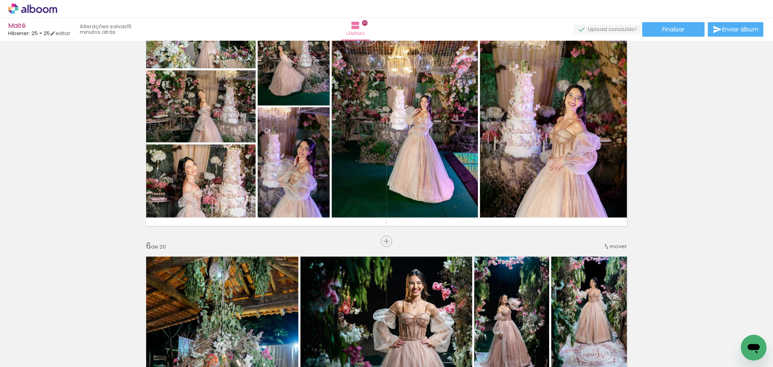
scroll to position [1171, 0]
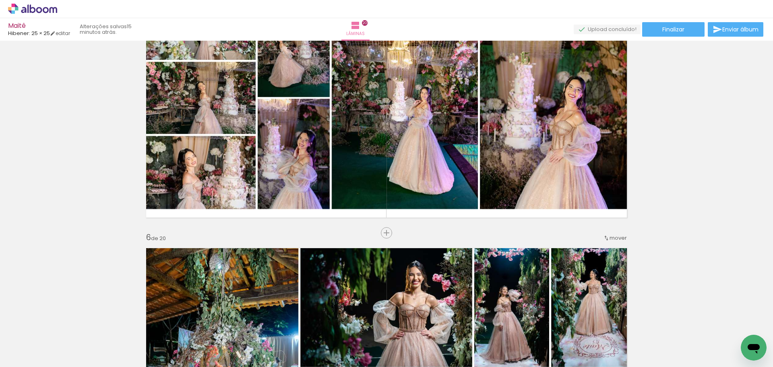
click at [622, 241] on span "mover" at bounding box center [618, 238] width 17 height 8
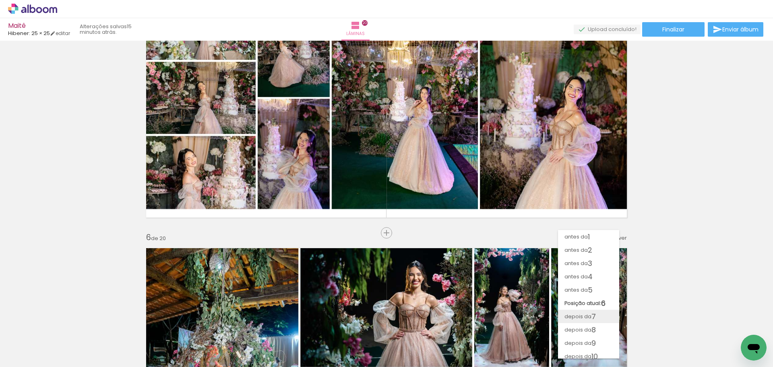
click at [589, 314] on span "depois da" at bounding box center [578, 316] width 27 height 13
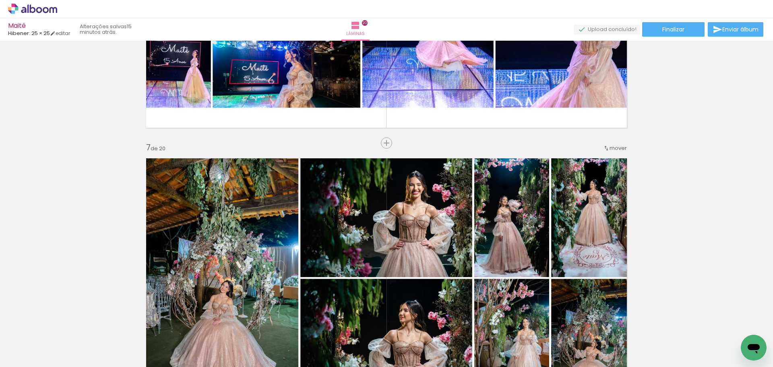
scroll to position [1428, 0]
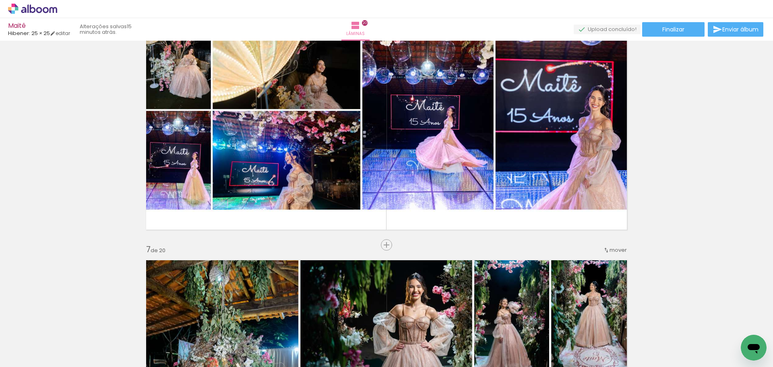
click at [612, 256] on div "mover" at bounding box center [615, 249] width 24 height 13
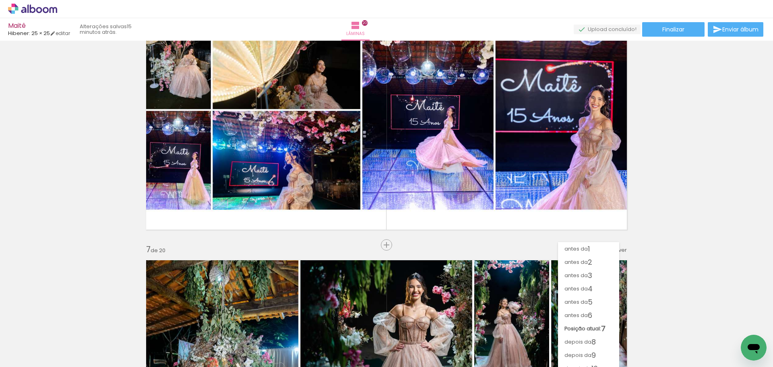
click at [615, 252] on div "antes da 1 antes da 2 antes da 3 antes da 4 antes da 5 antes da 6 Posição atual…" at bounding box center [588, 300] width 61 height 125
click at [583, 292] on span "antes da" at bounding box center [576, 288] width 23 height 13
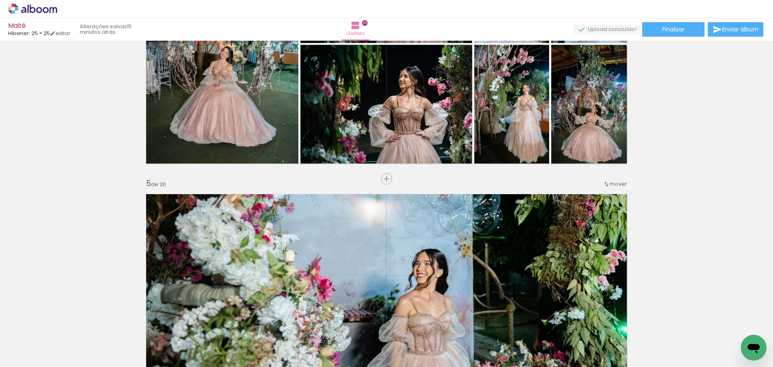
scroll to position [964, 0]
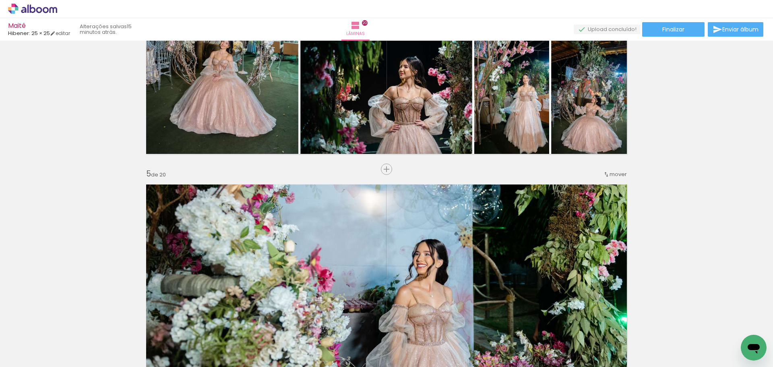
click at [612, 175] on span "mover" at bounding box center [618, 174] width 17 height 8
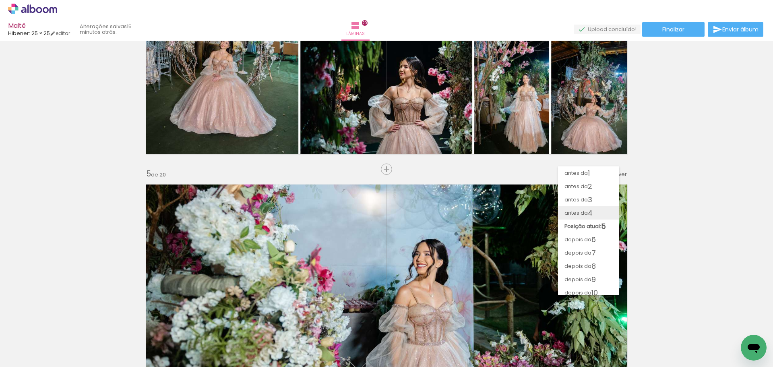
click at [603, 214] on paper-item "antes da 4" at bounding box center [588, 212] width 61 height 13
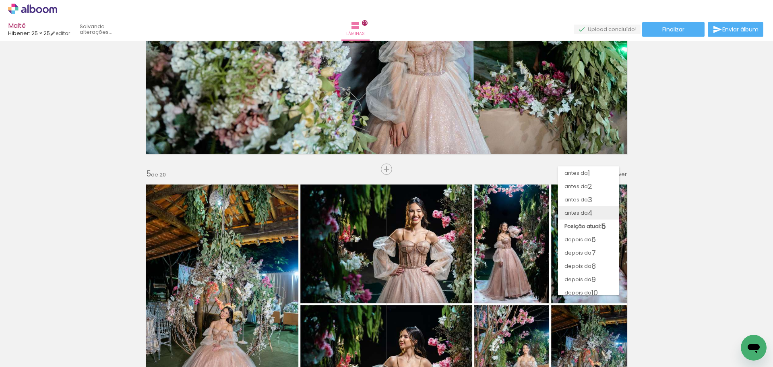
click at [603, 214] on div "antes da 1 antes da 2 antes da 3 antes da 4 Posição atual: 5 depois da 6 depois…" at bounding box center [588, 226] width 61 height 129
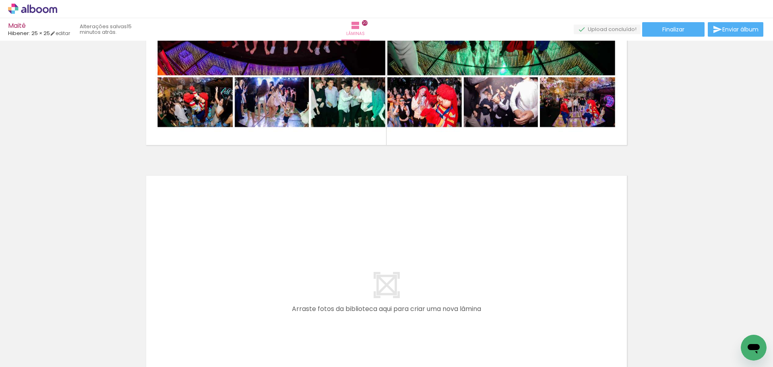
scroll to position [5423, 0]
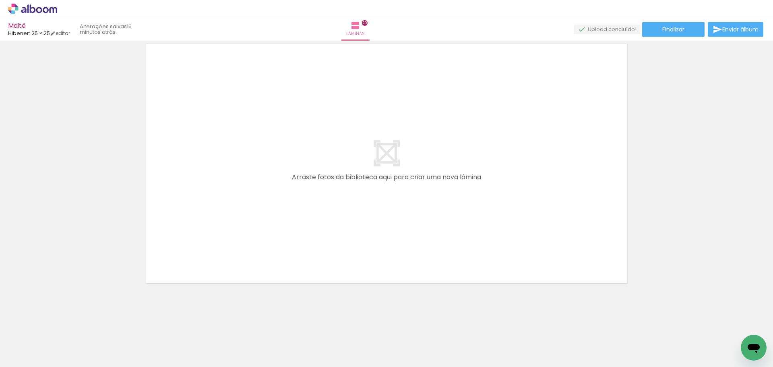
click at [64, 322] on iron-icon at bounding box center [63, 323] width 8 height 8
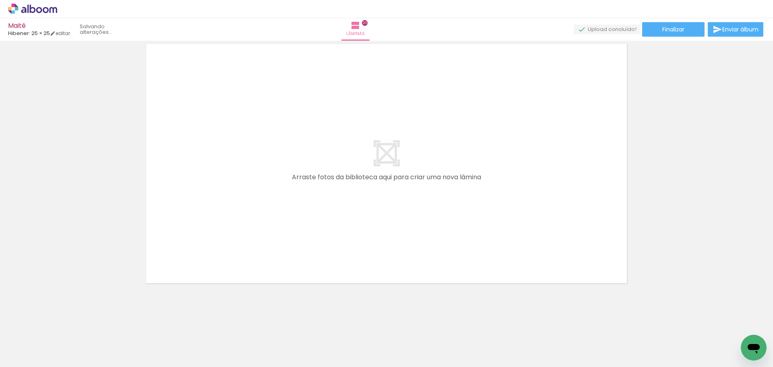
click at [64, 322] on iron-icon at bounding box center [63, 323] width 8 height 8
